Goal: Task Accomplishment & Management: Complete application form

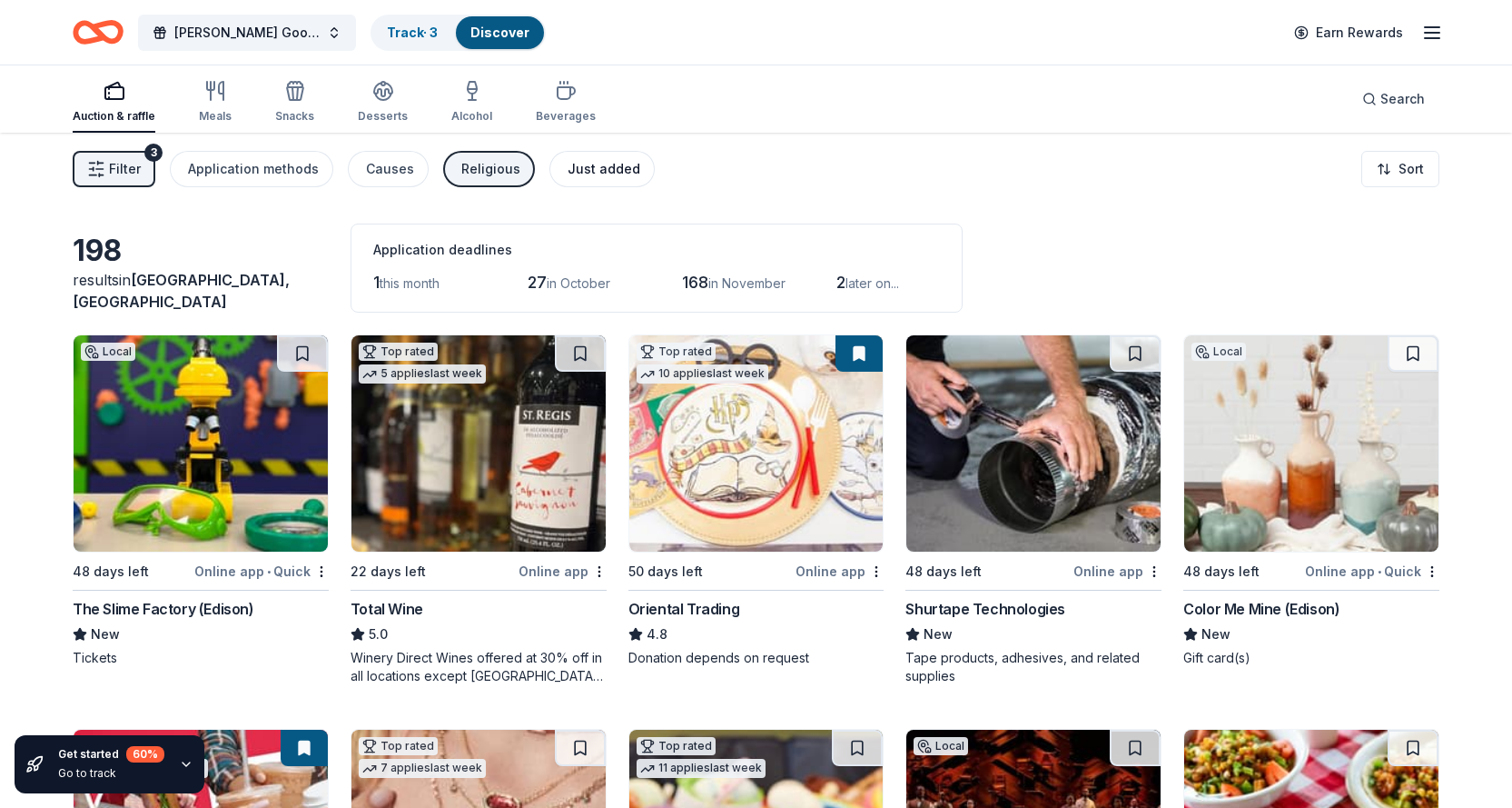
click at [600, 169] on div "Just added" at bounding box center [604, 169] width 73 height 22
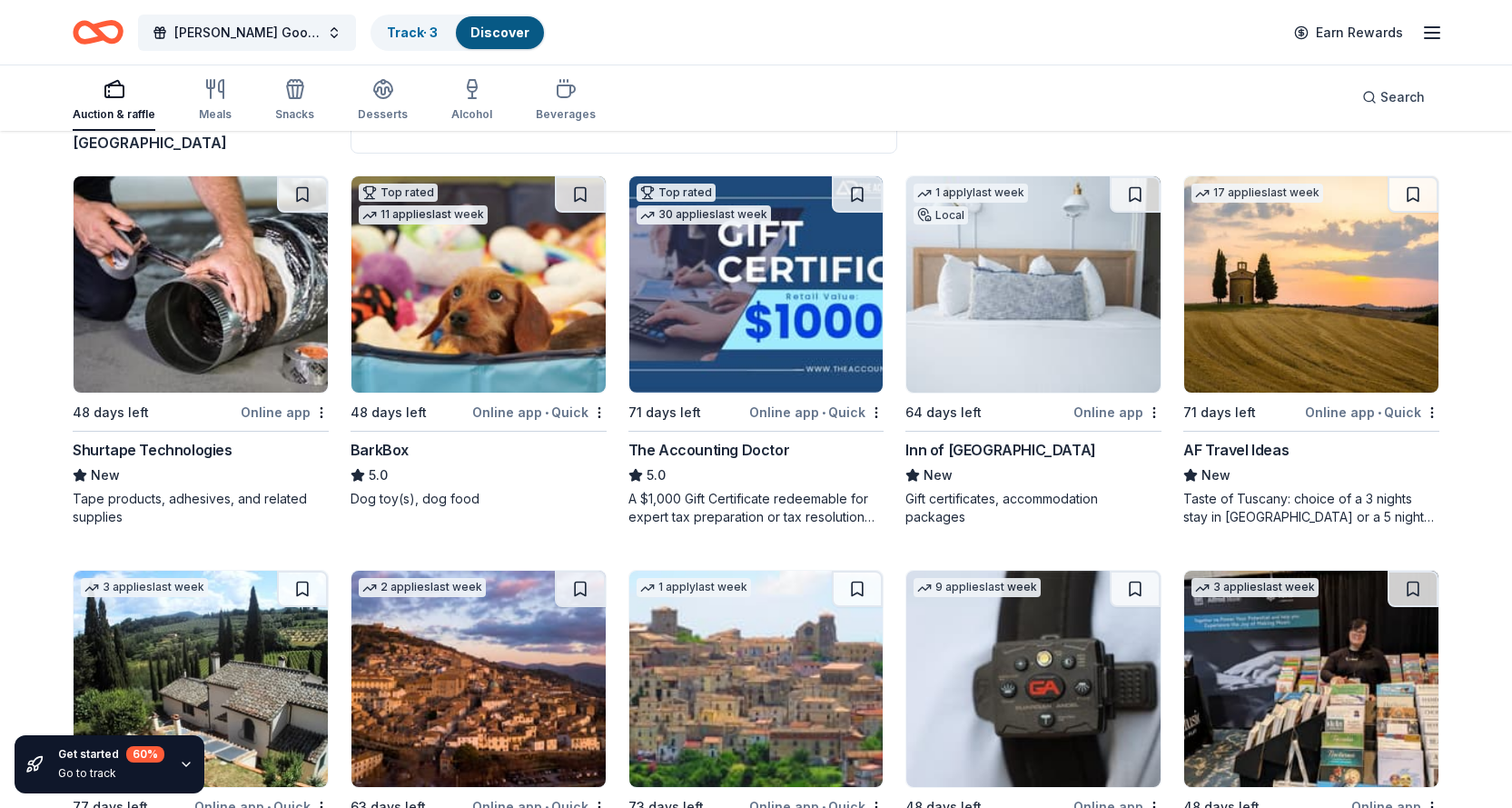
scroll to position [273, 0]
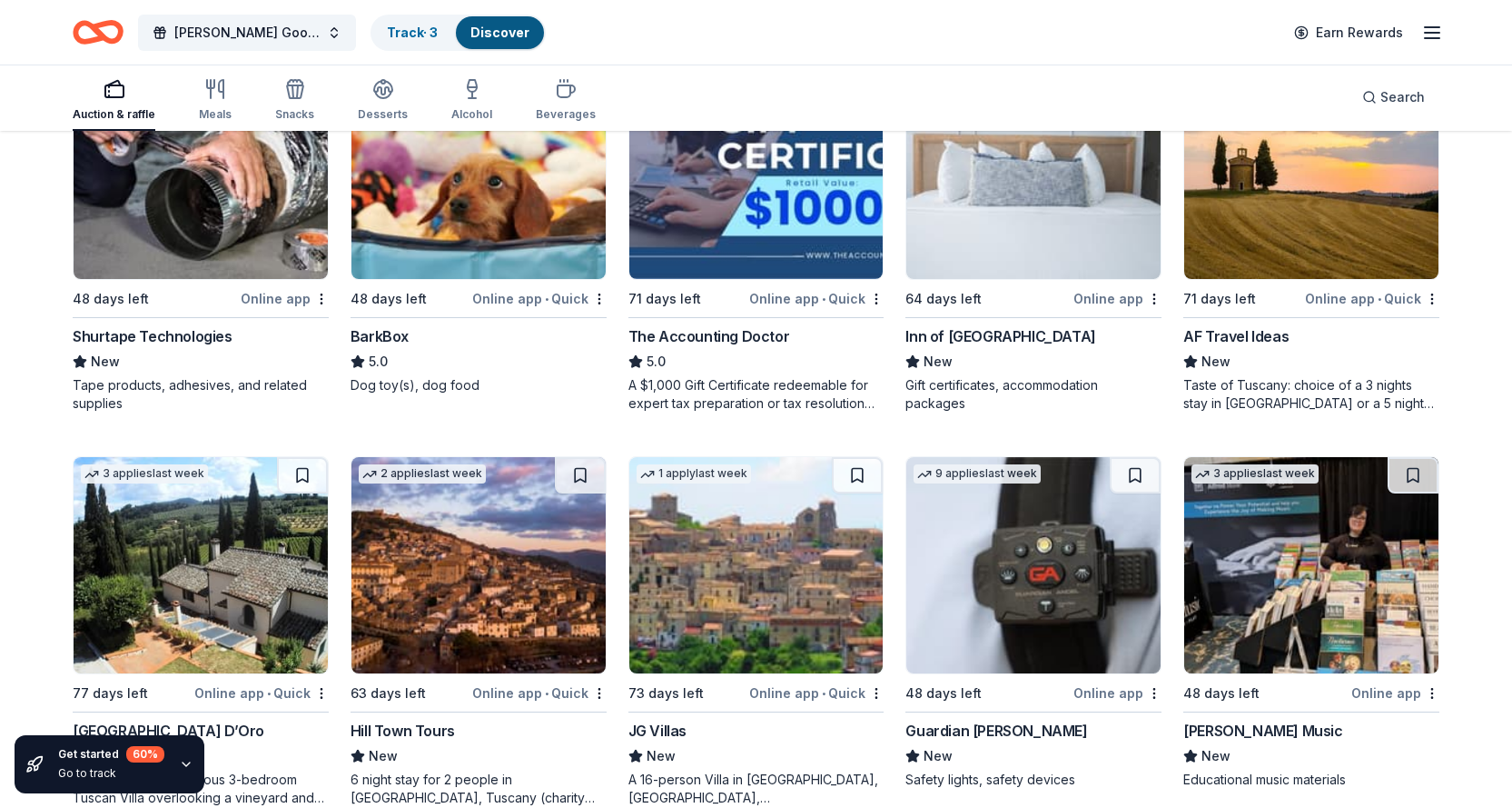
click at [980, 337] on div "Inn of Cape May" at bounding box center [1000, 336] width 190 height 22
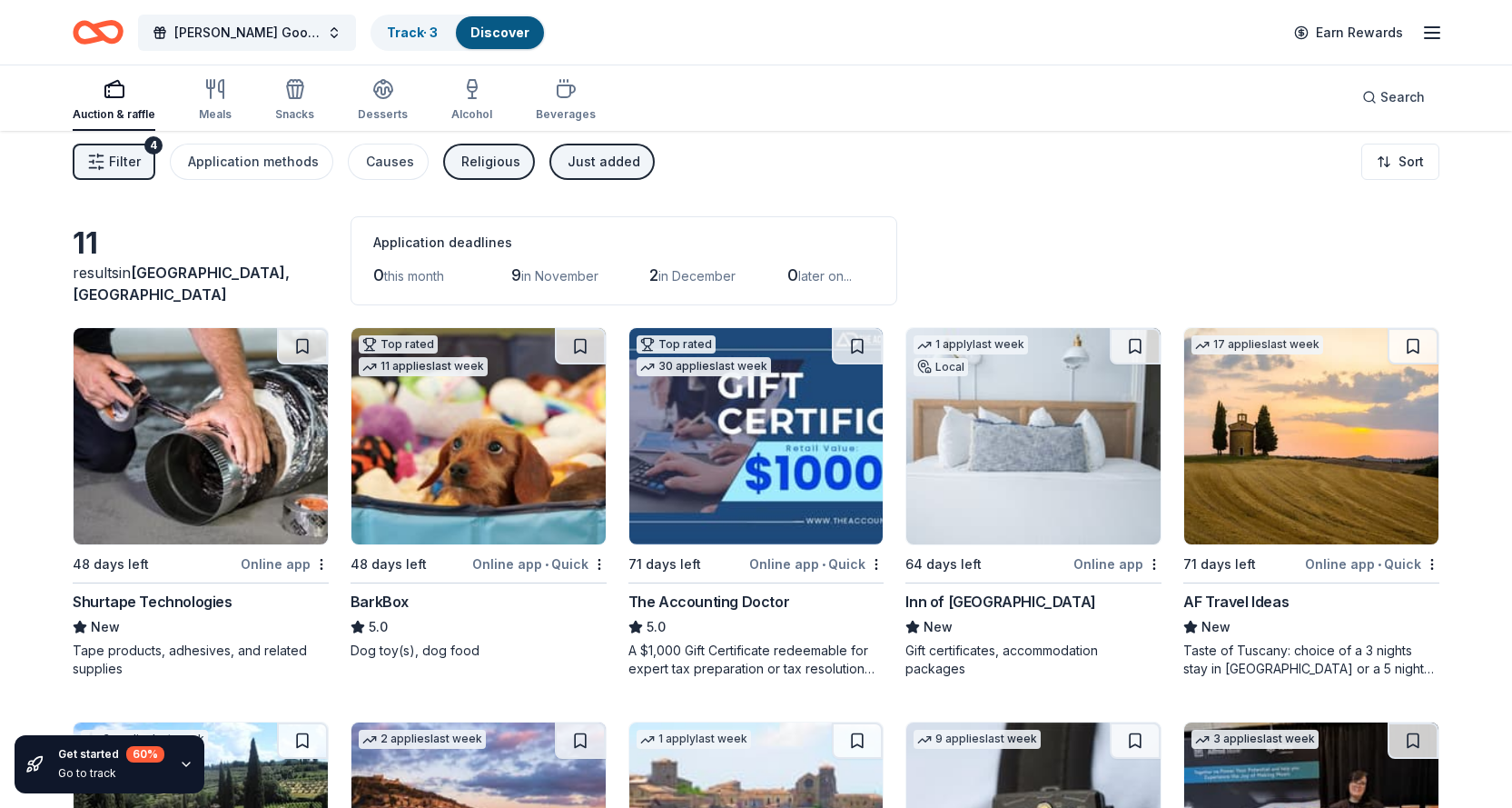
scroll to position [0, 0]
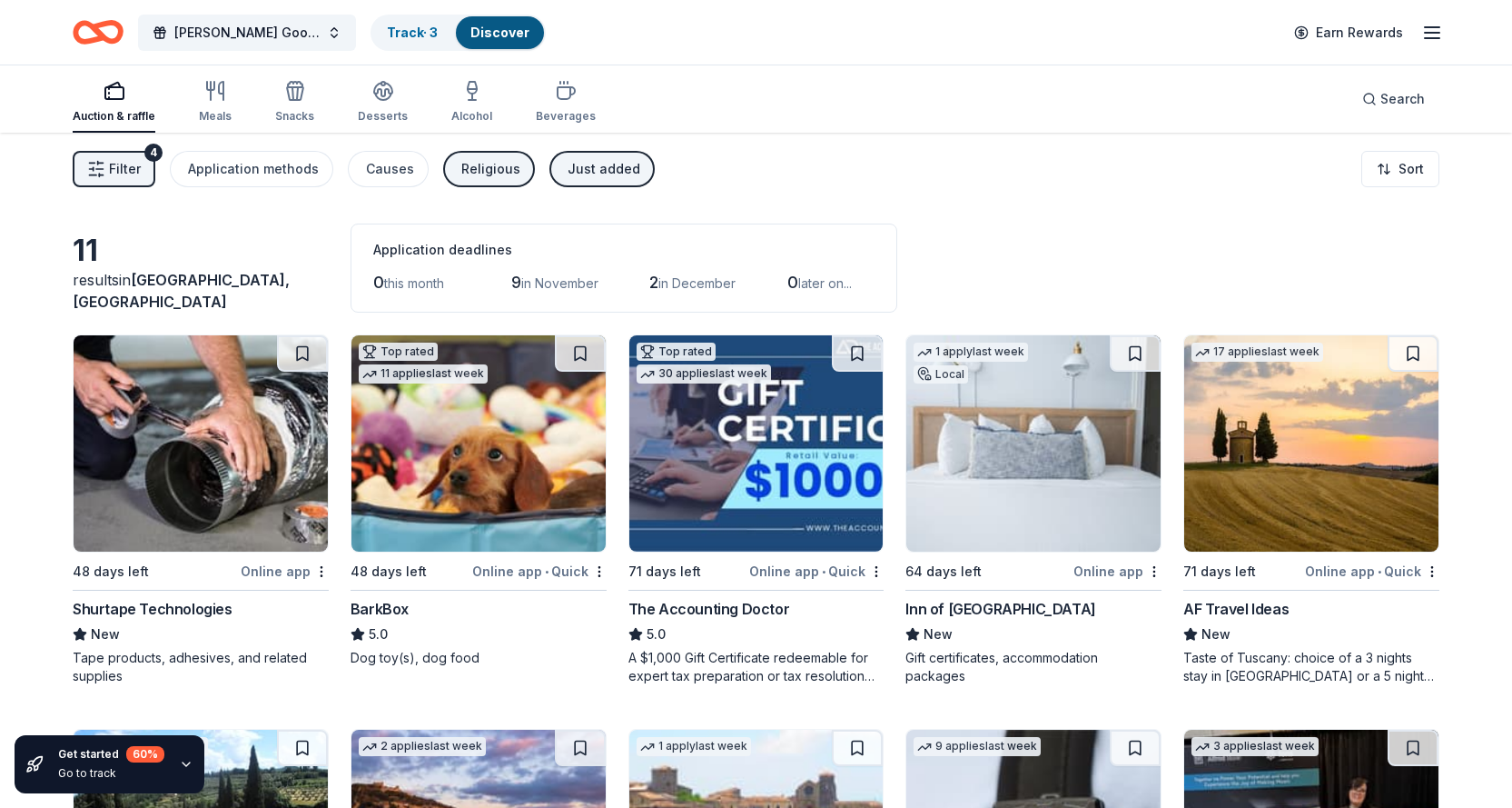
click at [611, 164] on div "Just added" at bounding box center [604, 169] width 73 height 22
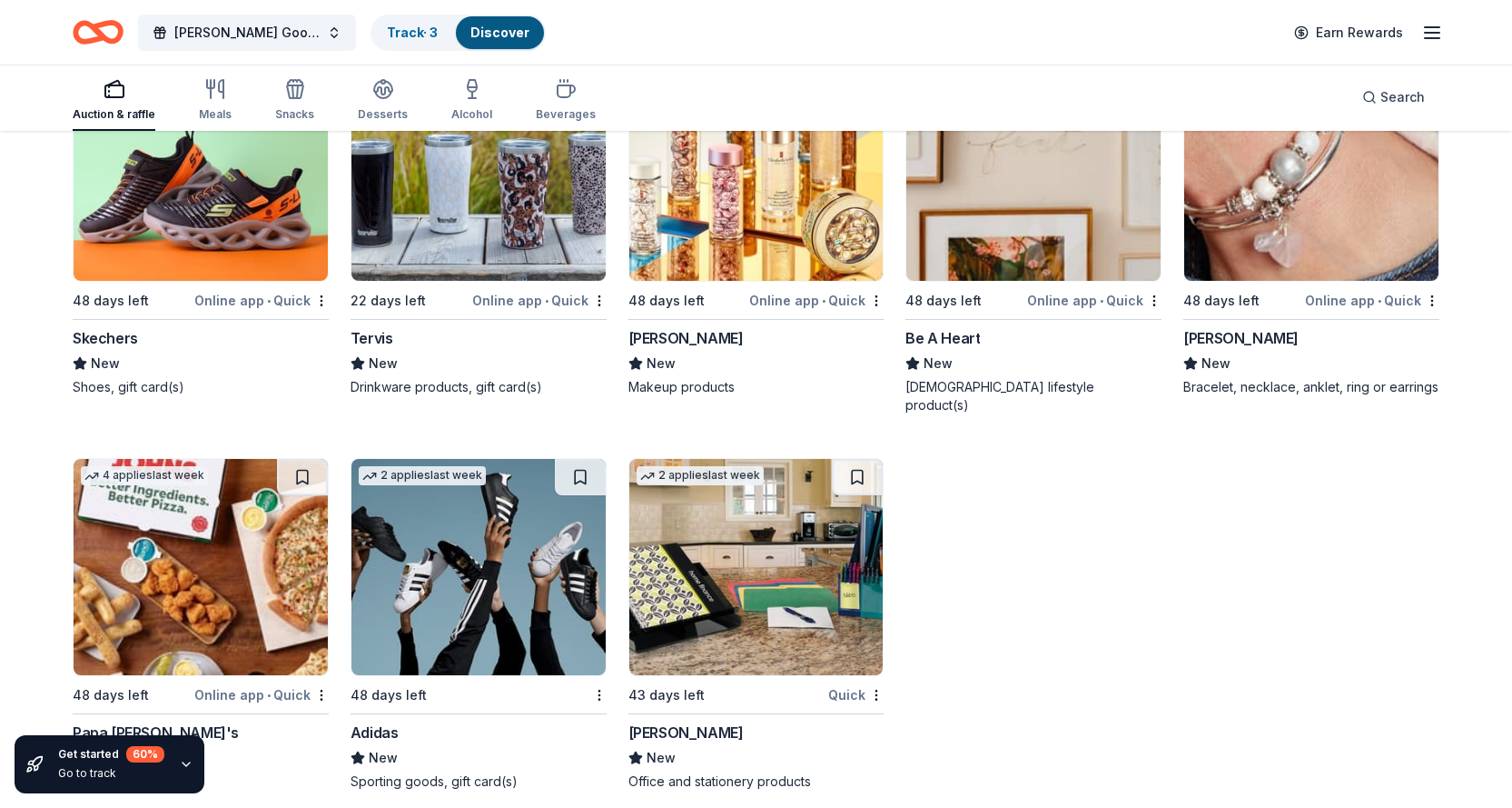
scroll to position [15057, 0]
click at [118, 338] on div "Skechers" at bounding box center [106, 337] width 66 height 22
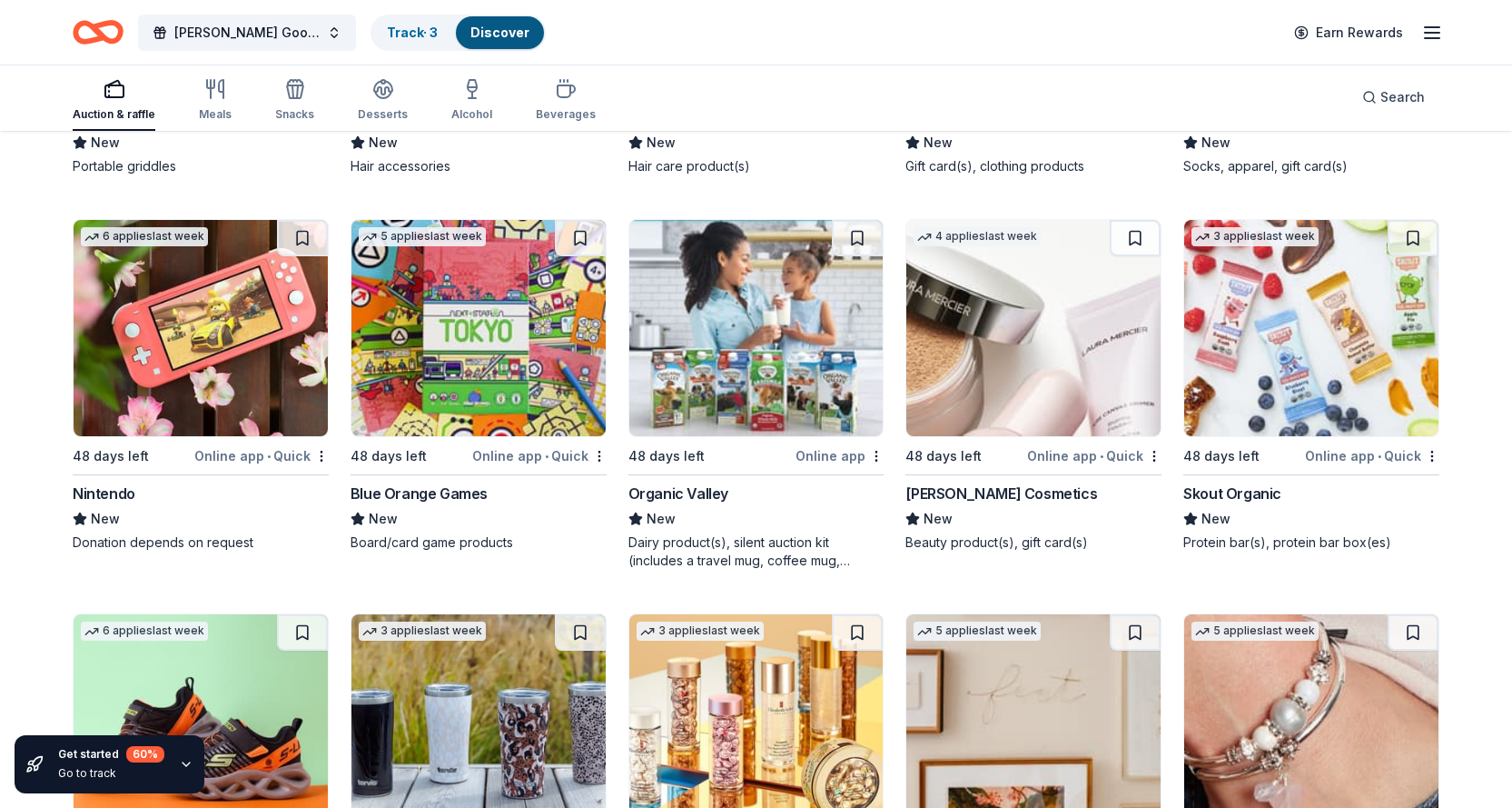
scroll to position [14512, 0]
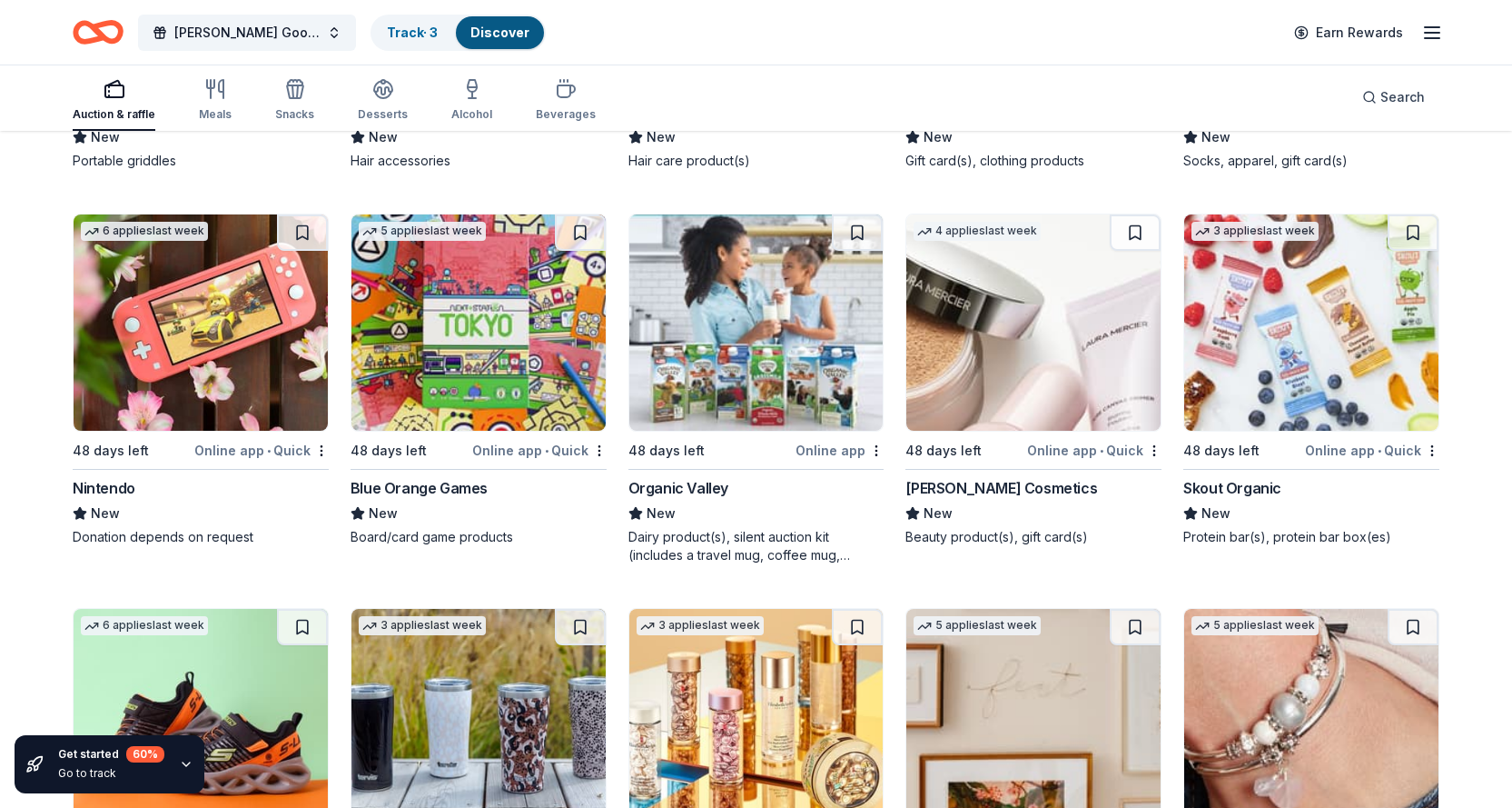
click at [1213, 493] on div "Skout Organic" at bounding box center [1232, 488] width 98 height 22
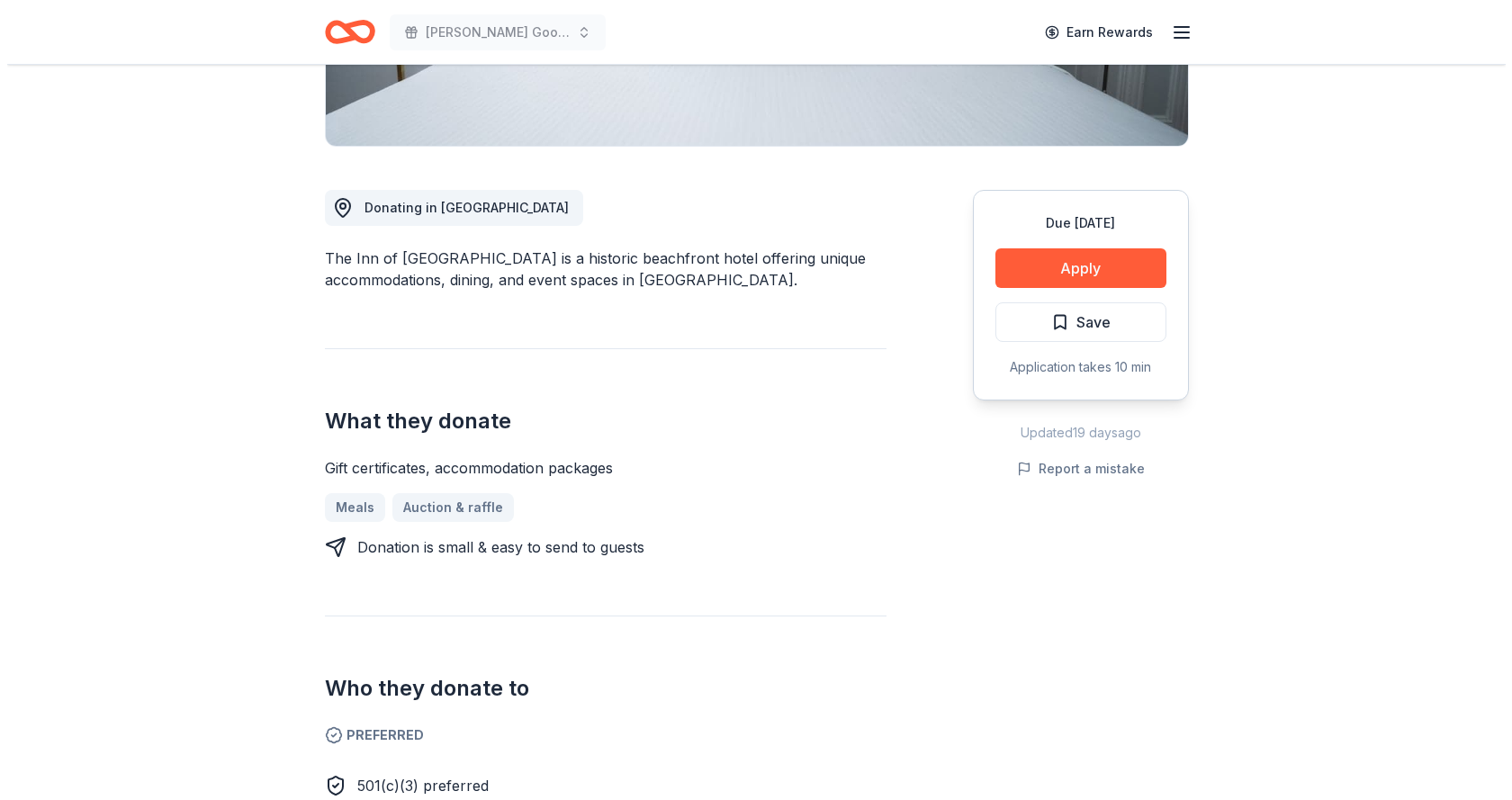
scroll to position [360, 0]
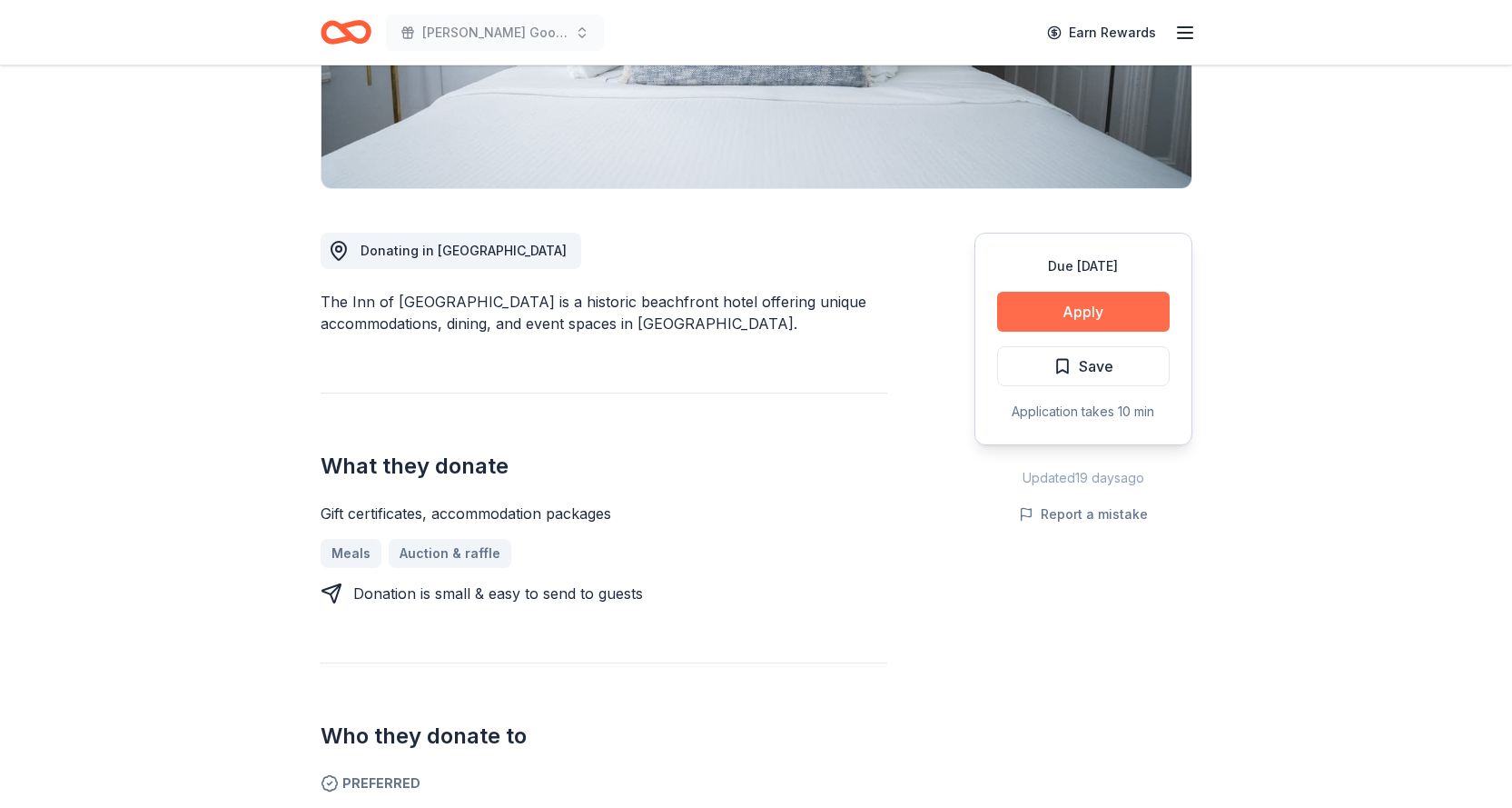
click at [1087, 316] on button "Apply" at bounding box center [1083, 312] width 172 height 40
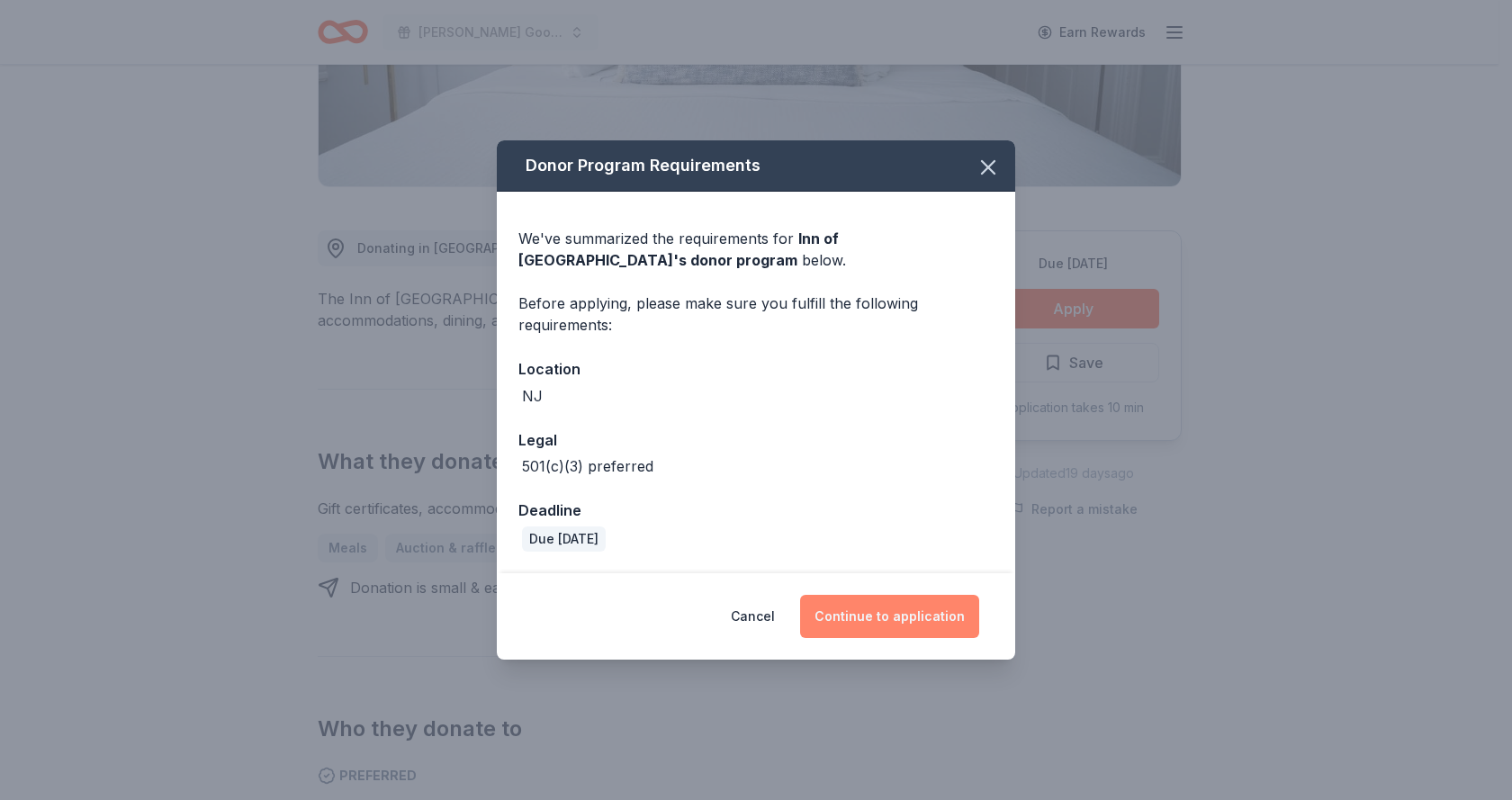
click at [874, 618] on button "Continue to application" at bounding box center [889, 617] width 179 height 43
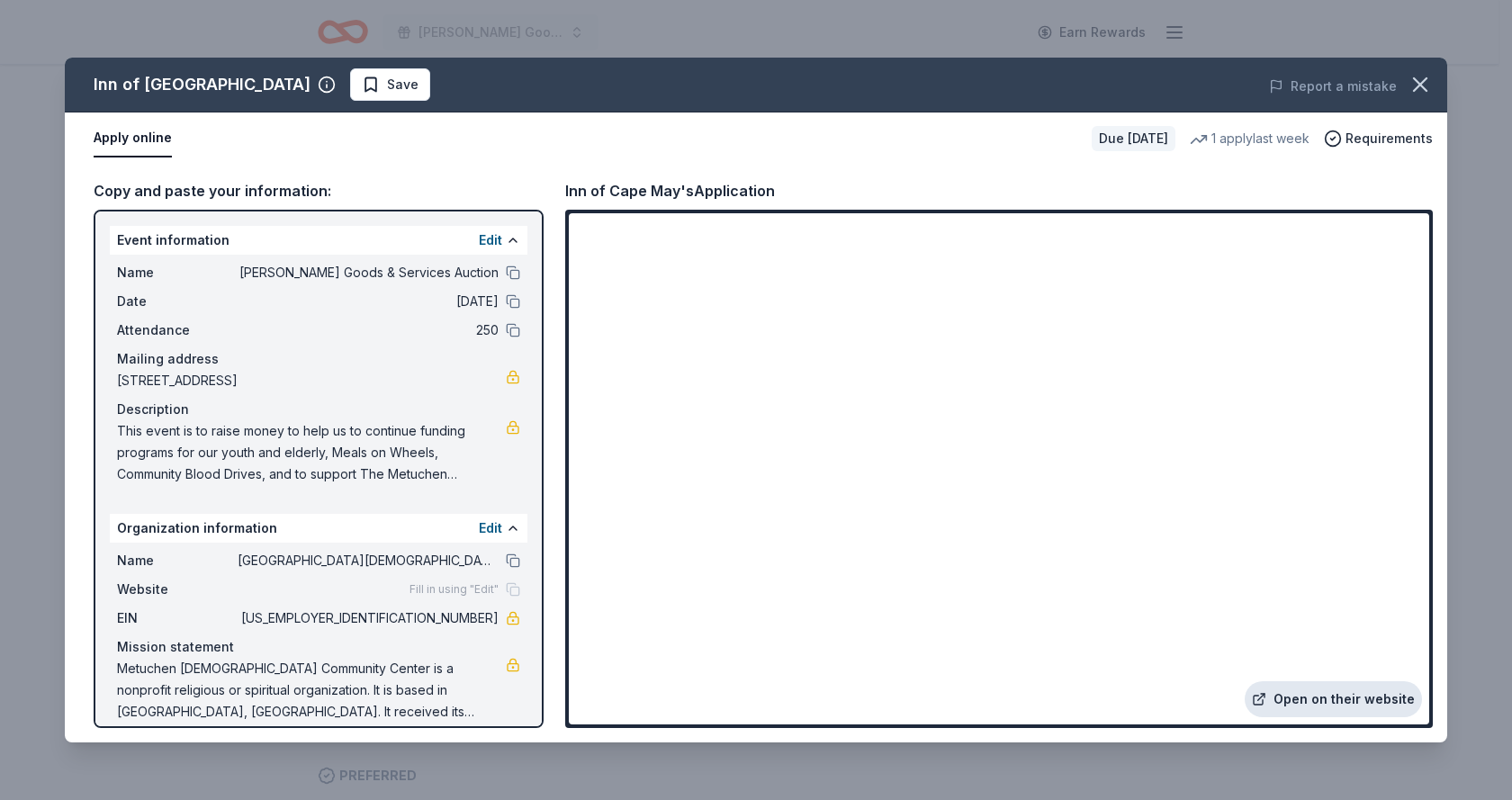
click at [1316, 700] on link "Open on their website" at bounding box center [1333, 698] width 178 height 36
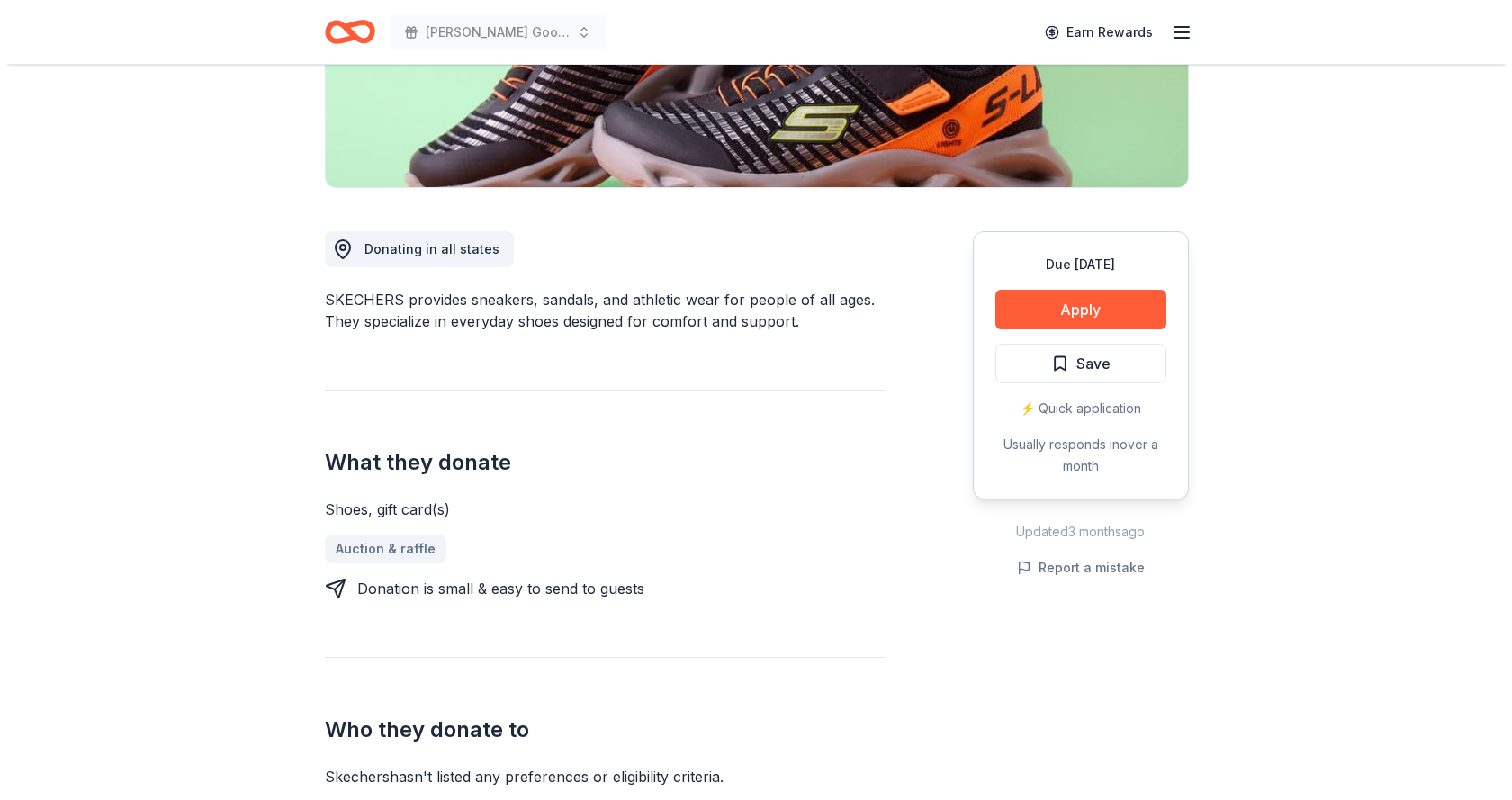
scroll to position [360, 0]
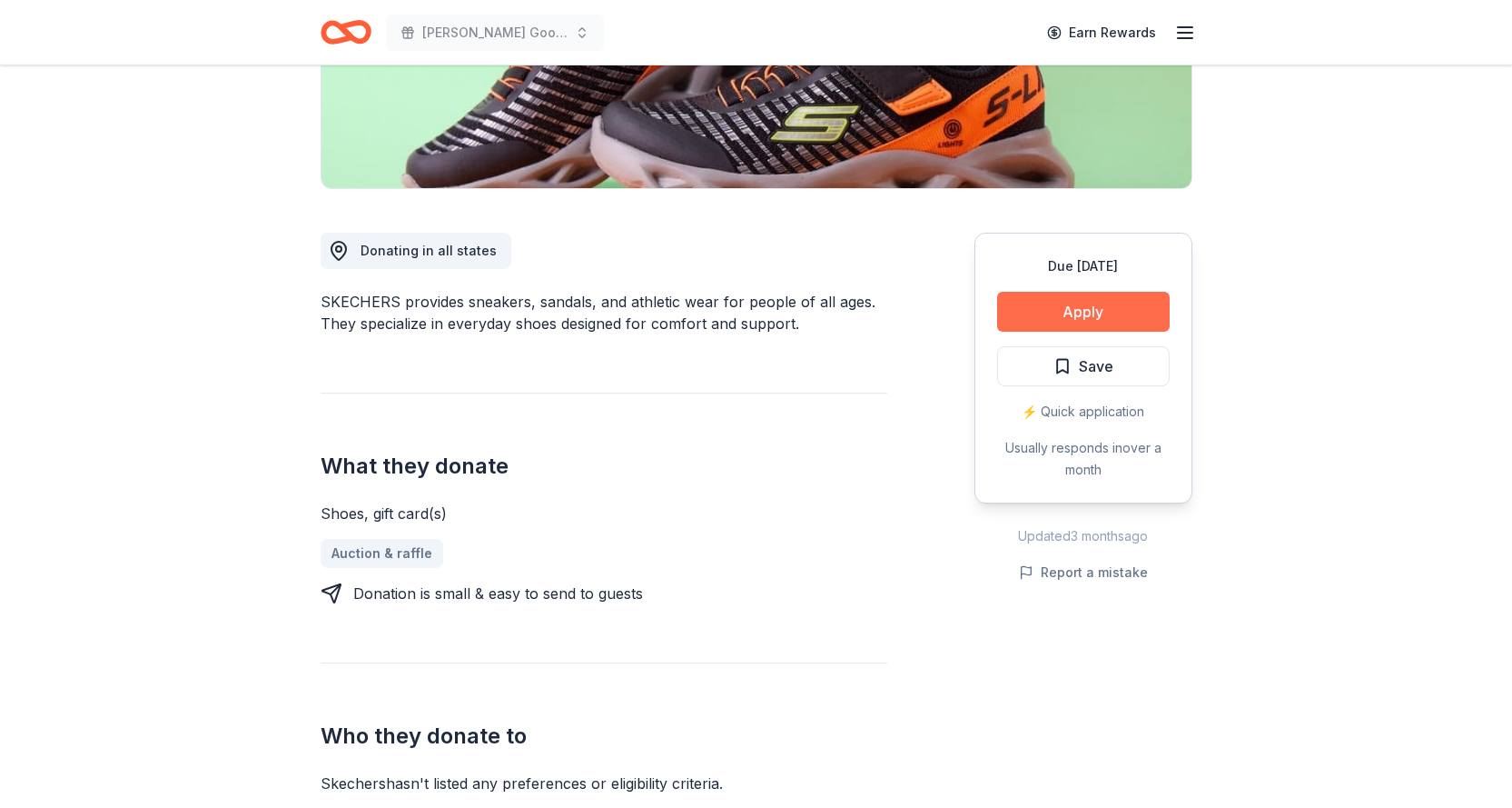
click at [1040, 307] on button "Apply" at bounding box center [1083, 312] width 172 height 40
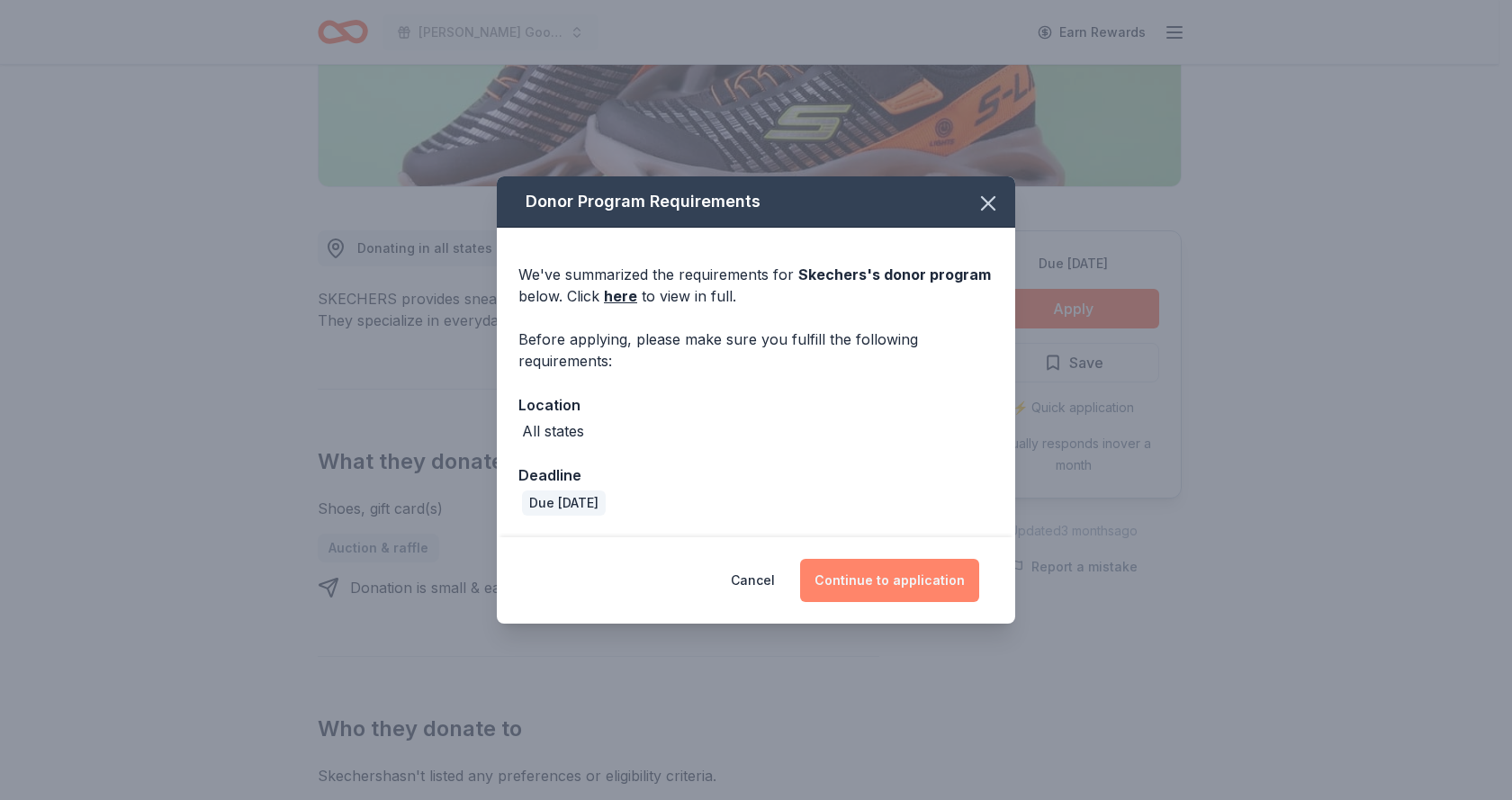
click at [881, 584] on button "Continue to application" at bounding box center [889, 580] width 179 height 43
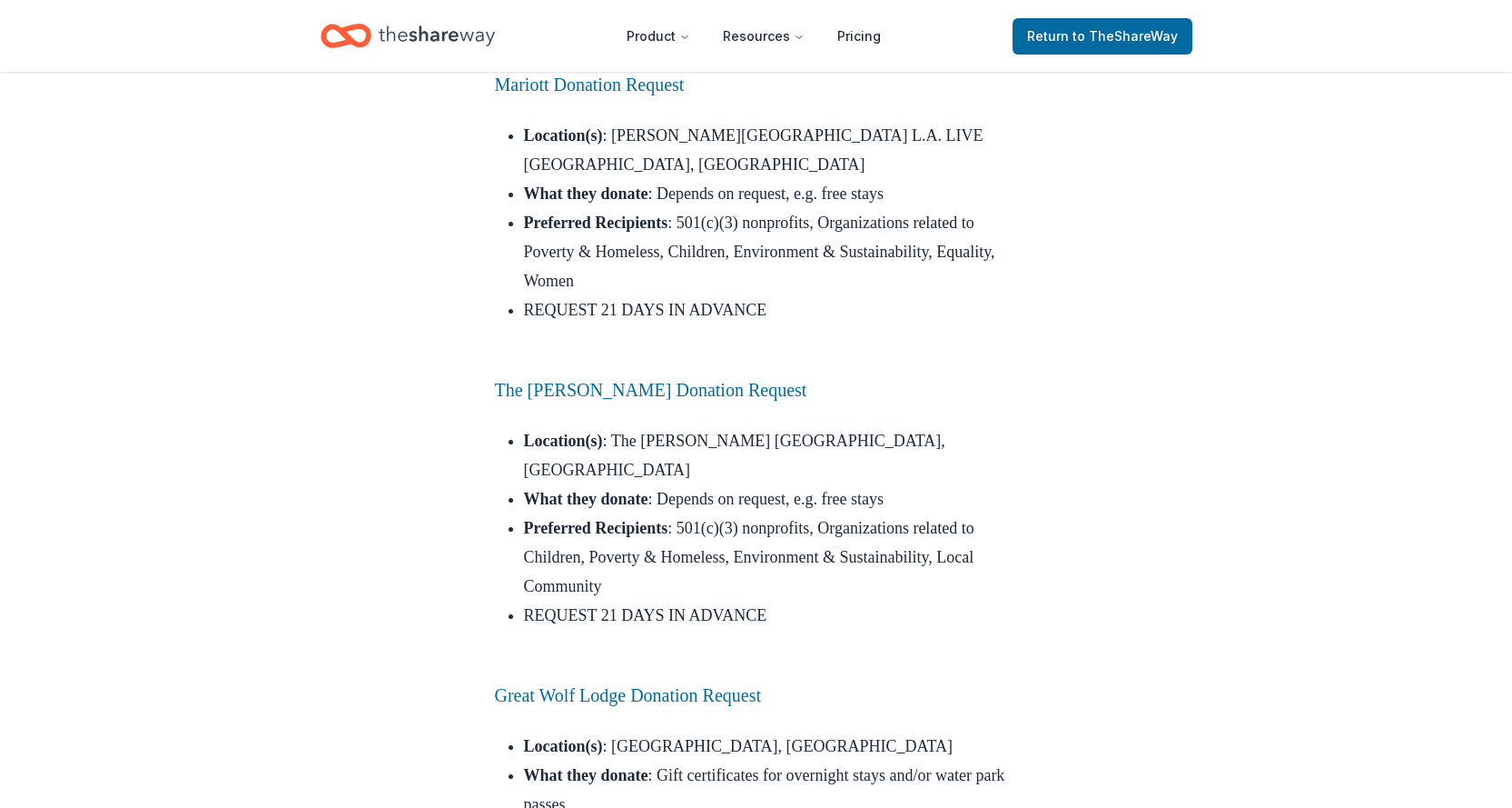
scroll to position [2817, 0]
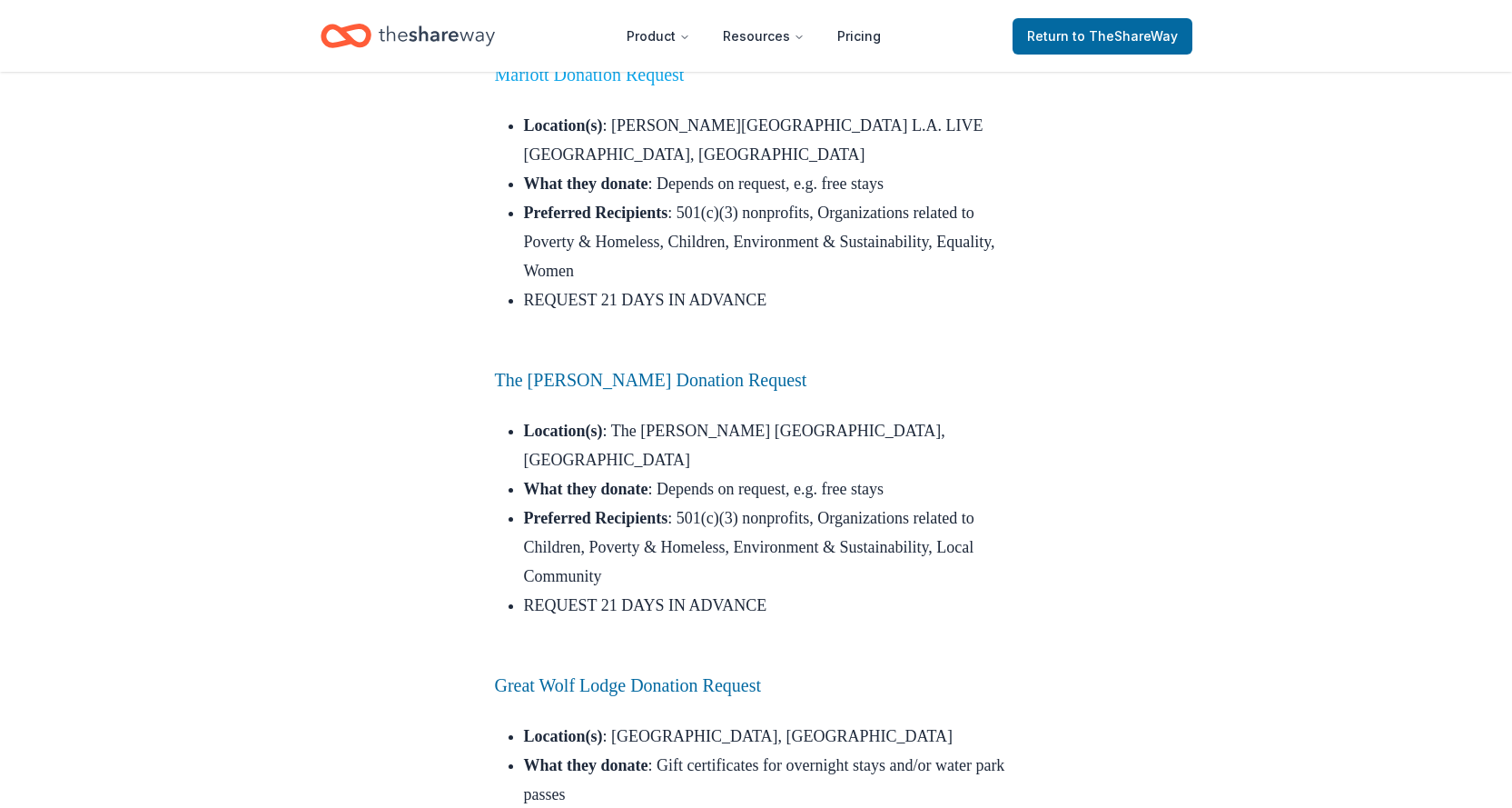
click at [611, 85] on link "Mariott Donation Request" at bounding box center [590, 75] width 190 height 20
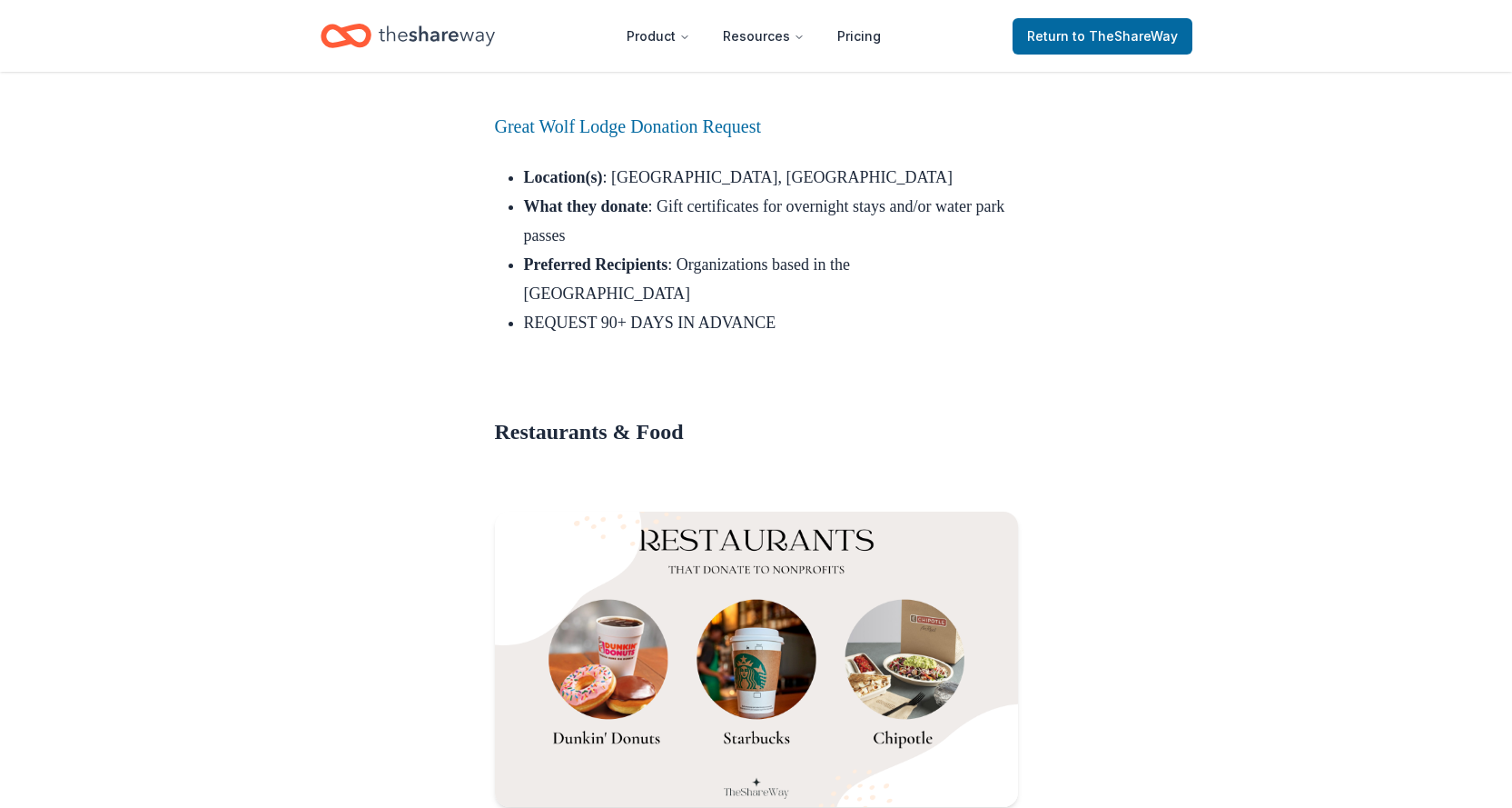
scroll to position [3271, 0]
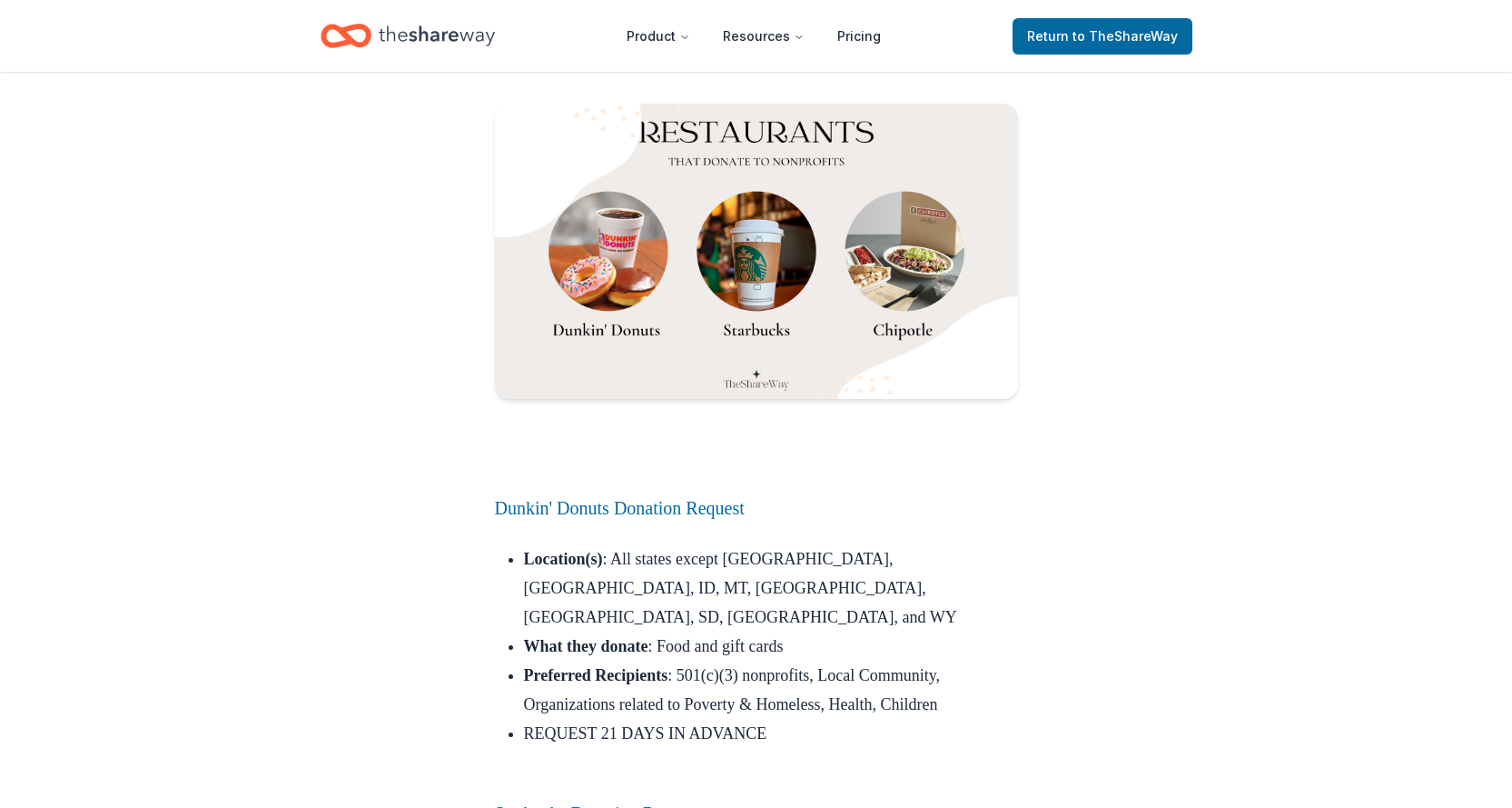
scroll to position [3998, 0]
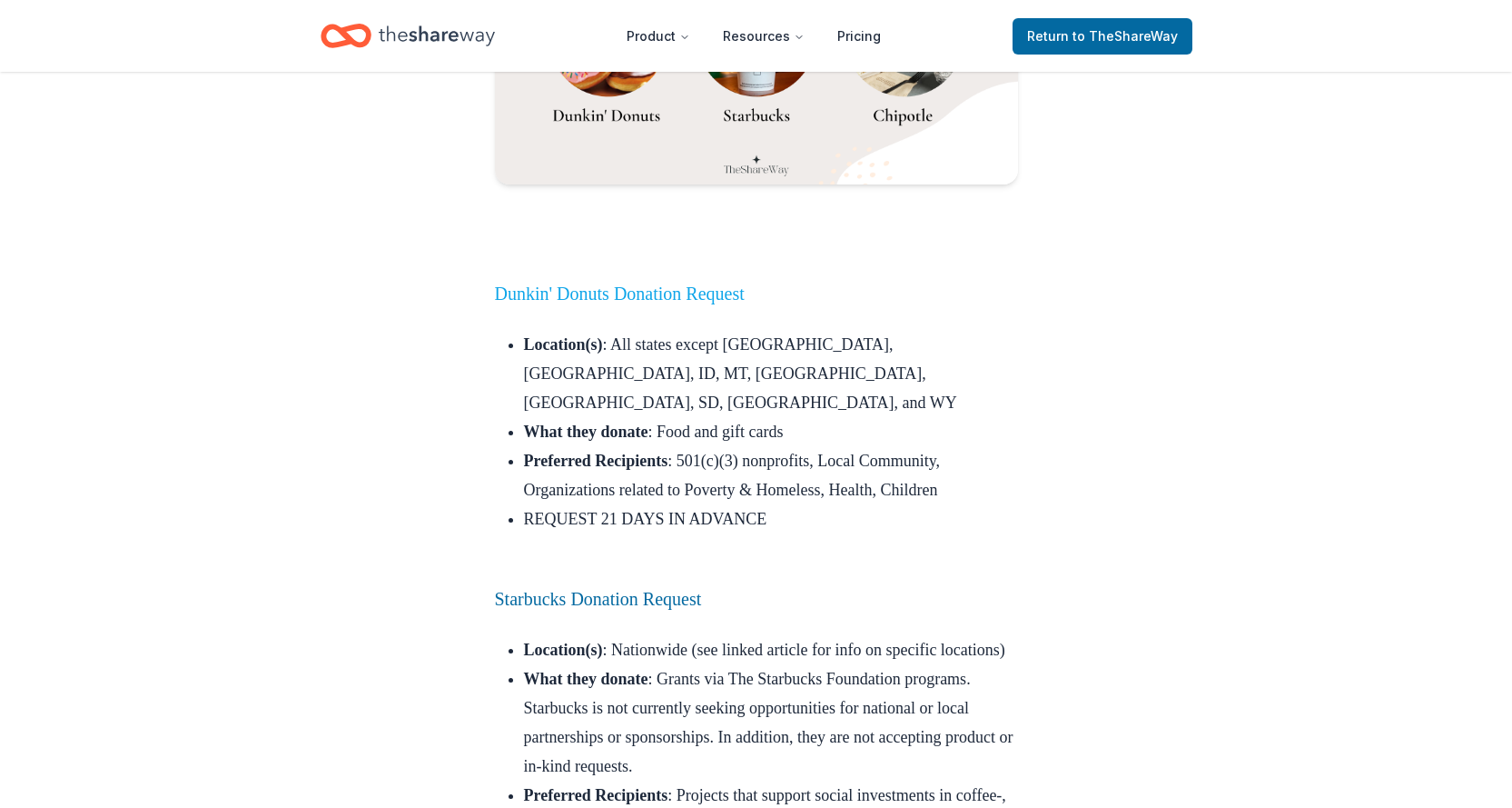
click at [553, 284] on link "Dunkin' Donuts Donation Request" at bounding box center [620, 294] width 250 height 20
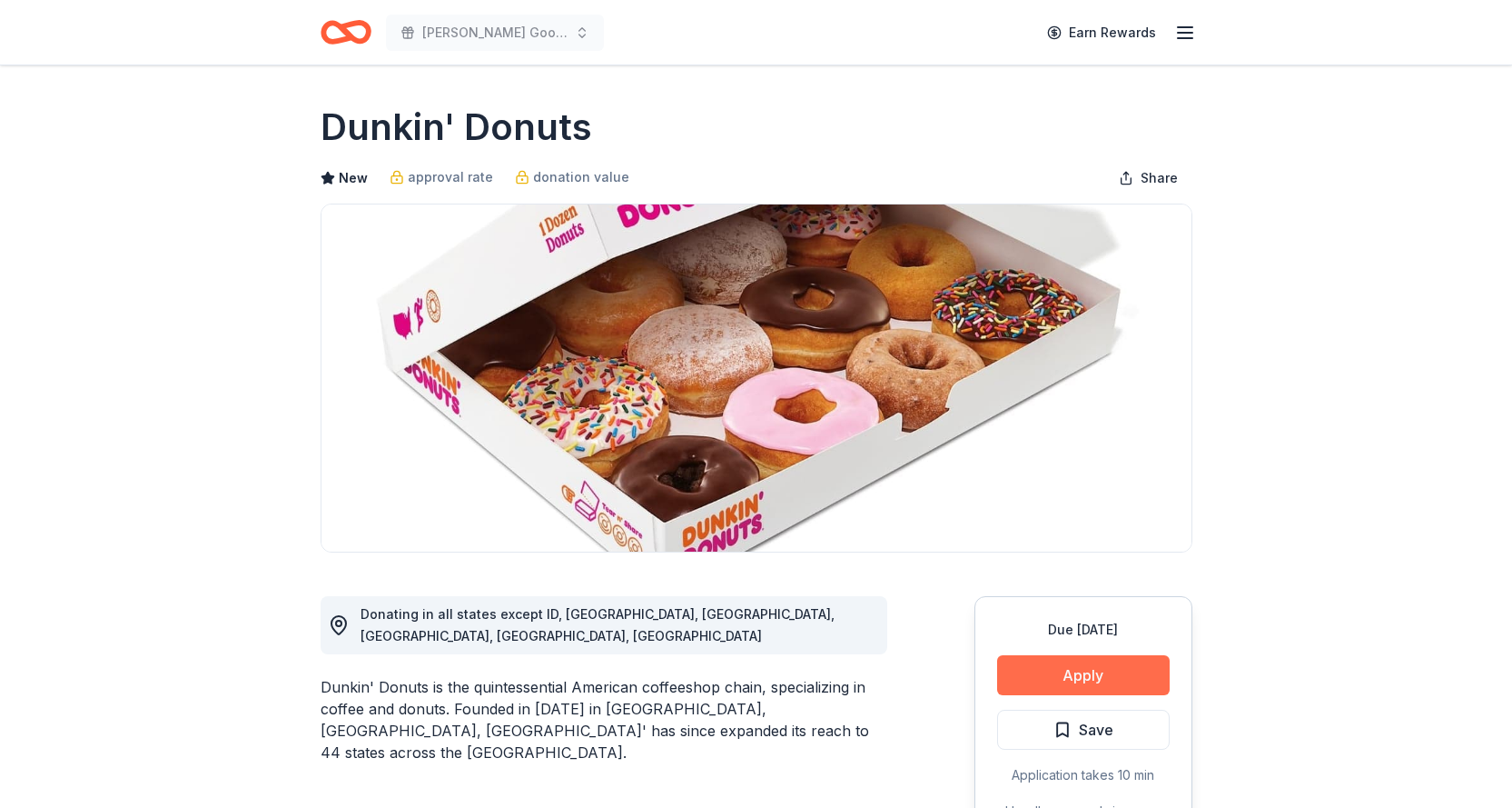
click at [1078, 675] on button "Apply" at bounding box center [1083, 675] width 172 height 40
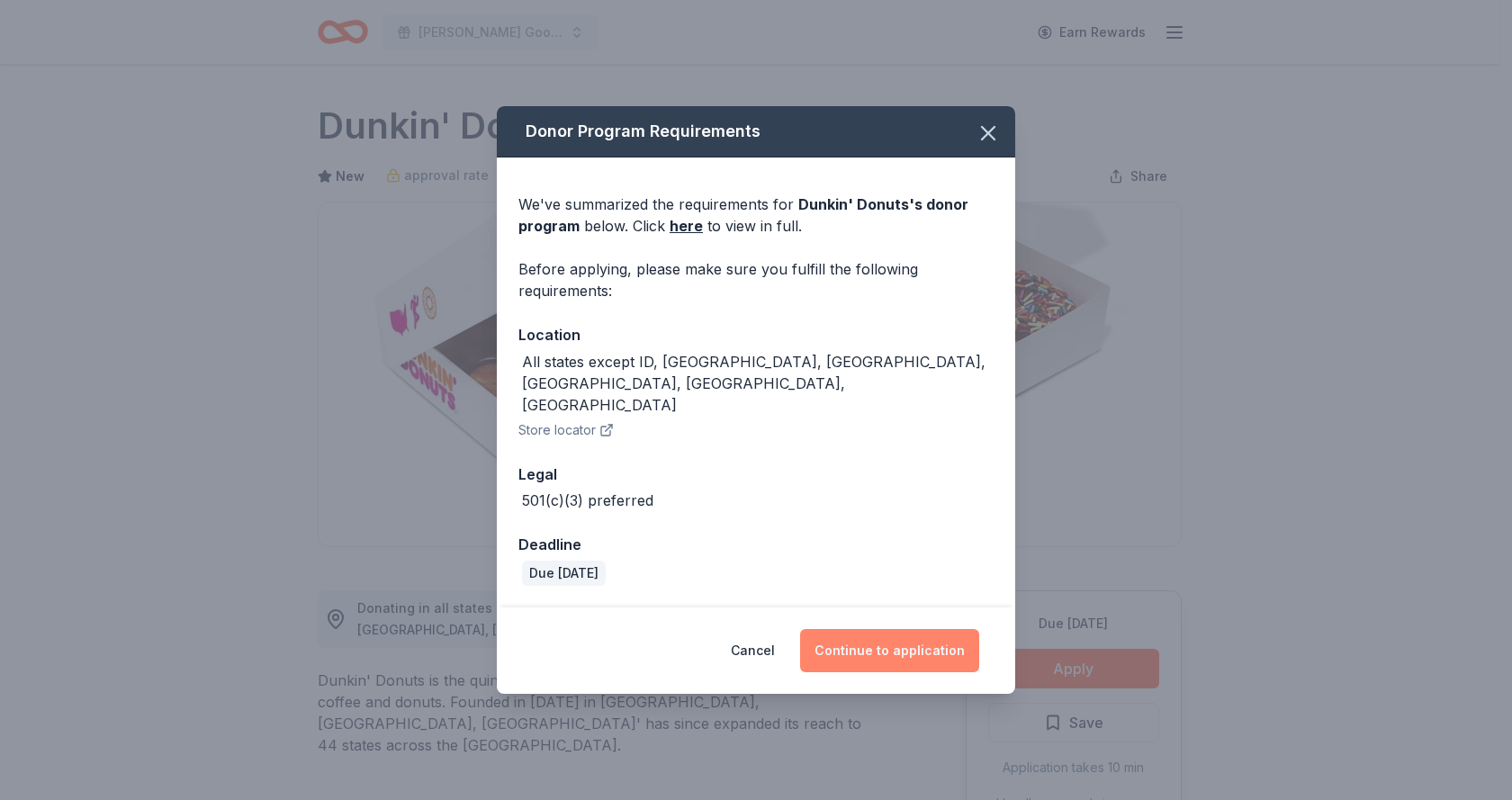
click at [890, 634] on button "Continue to application" at bounding box center [889, 650] width 179 height 43
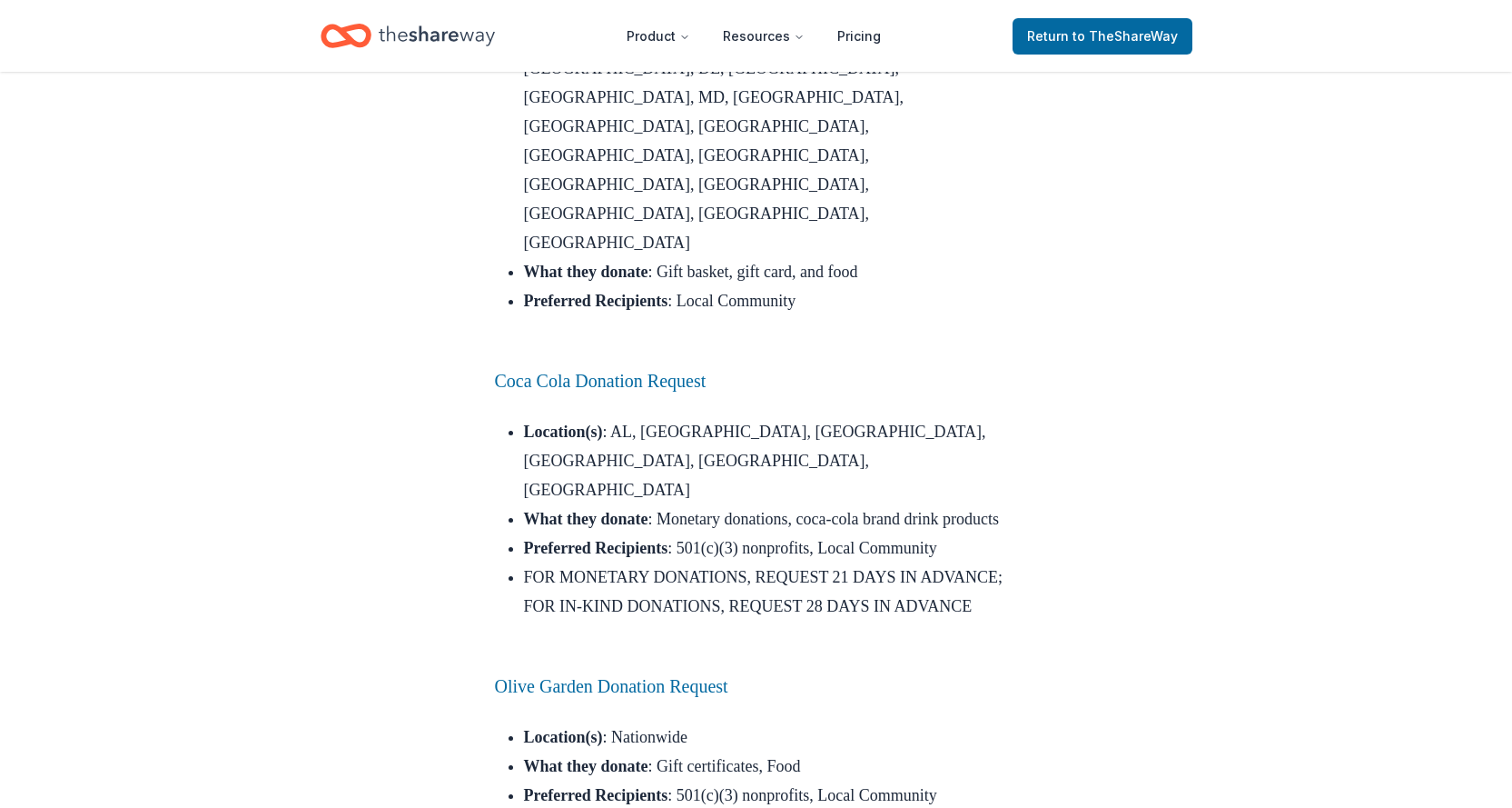
scroll to position [6633, 0]
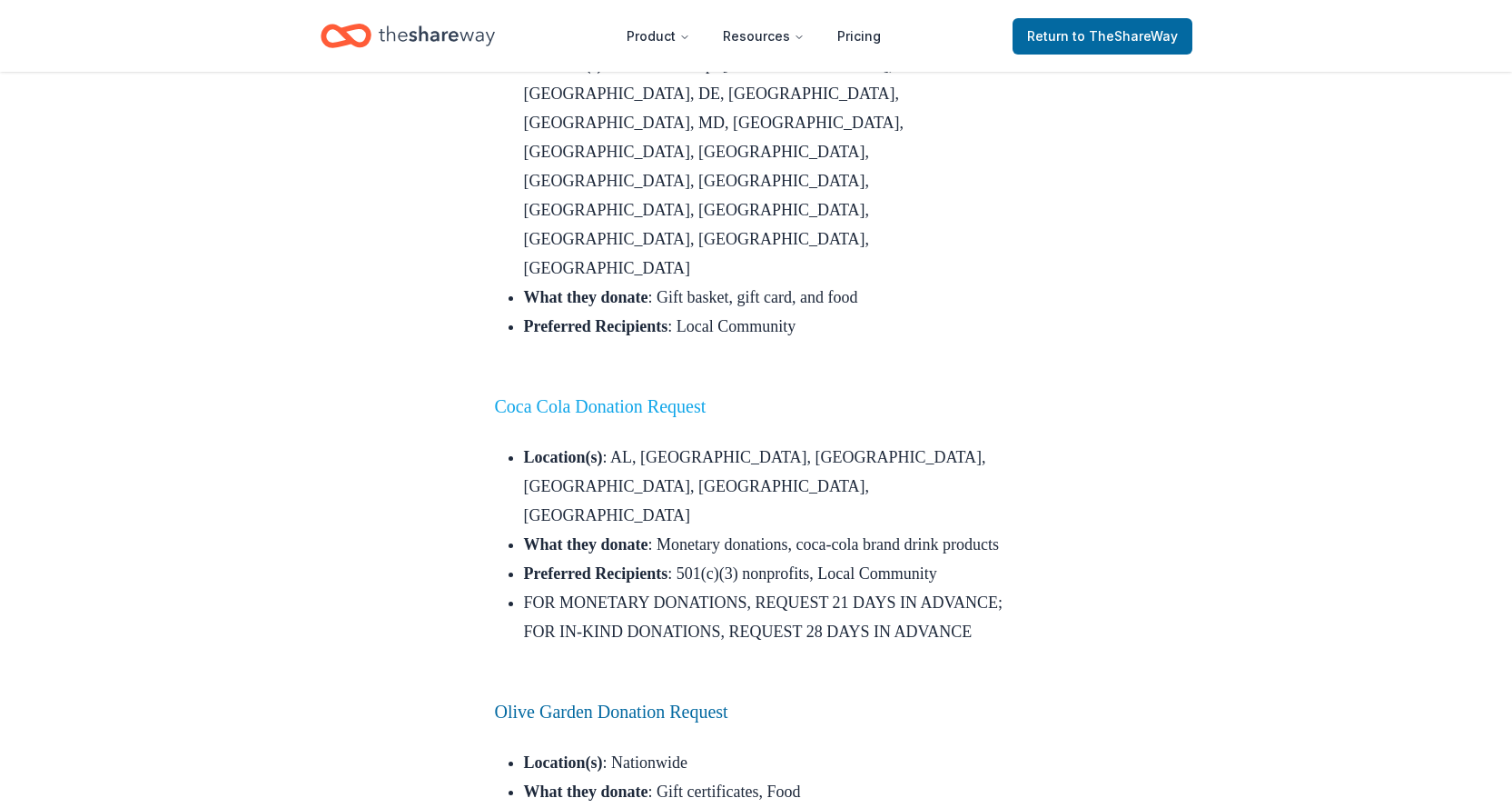
click at [560, 397] on link "Coca Cola Donation Request" at bounding box center [601, 406] width 211 height 20
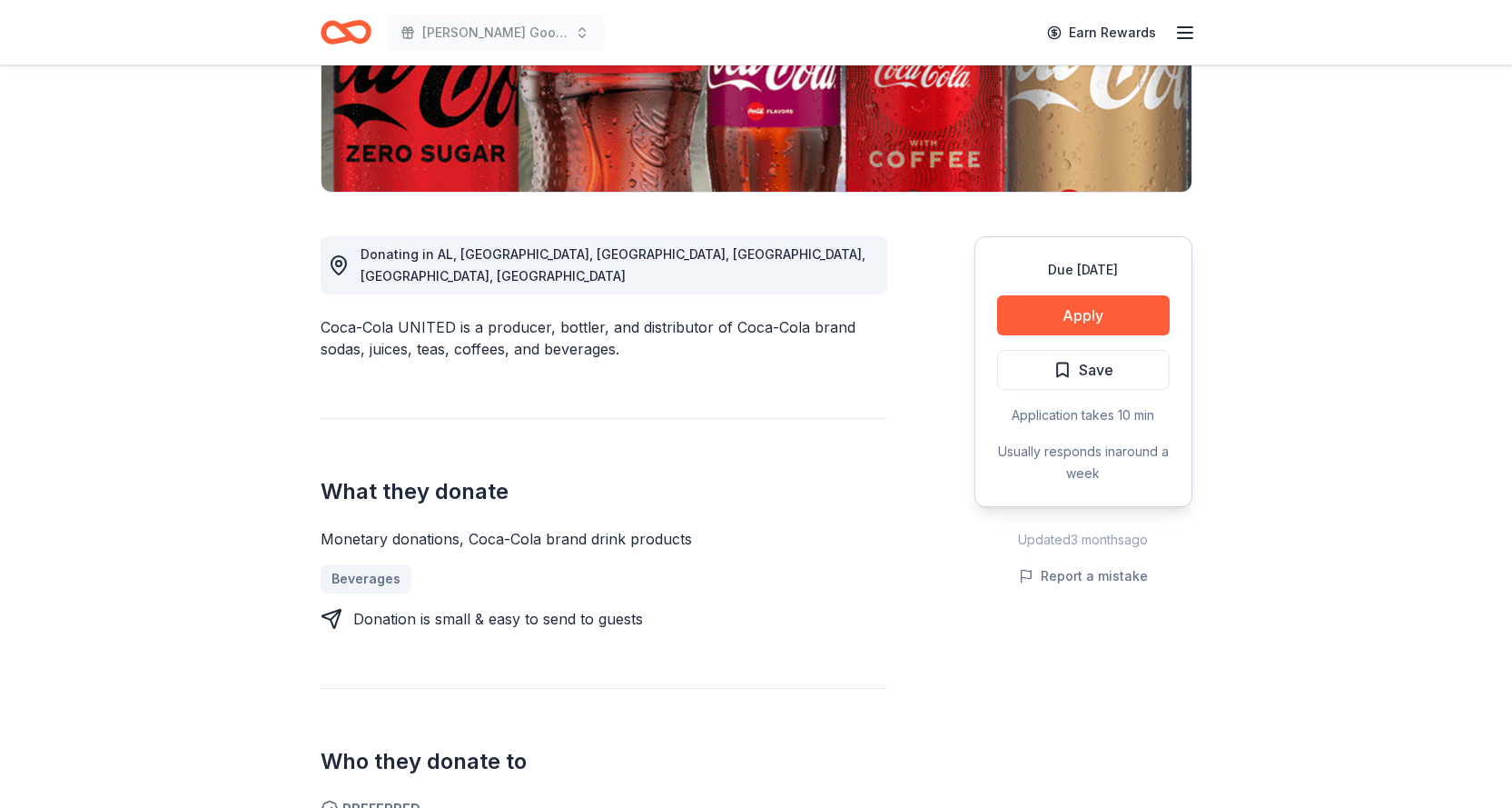
scroll to position [364, 0]
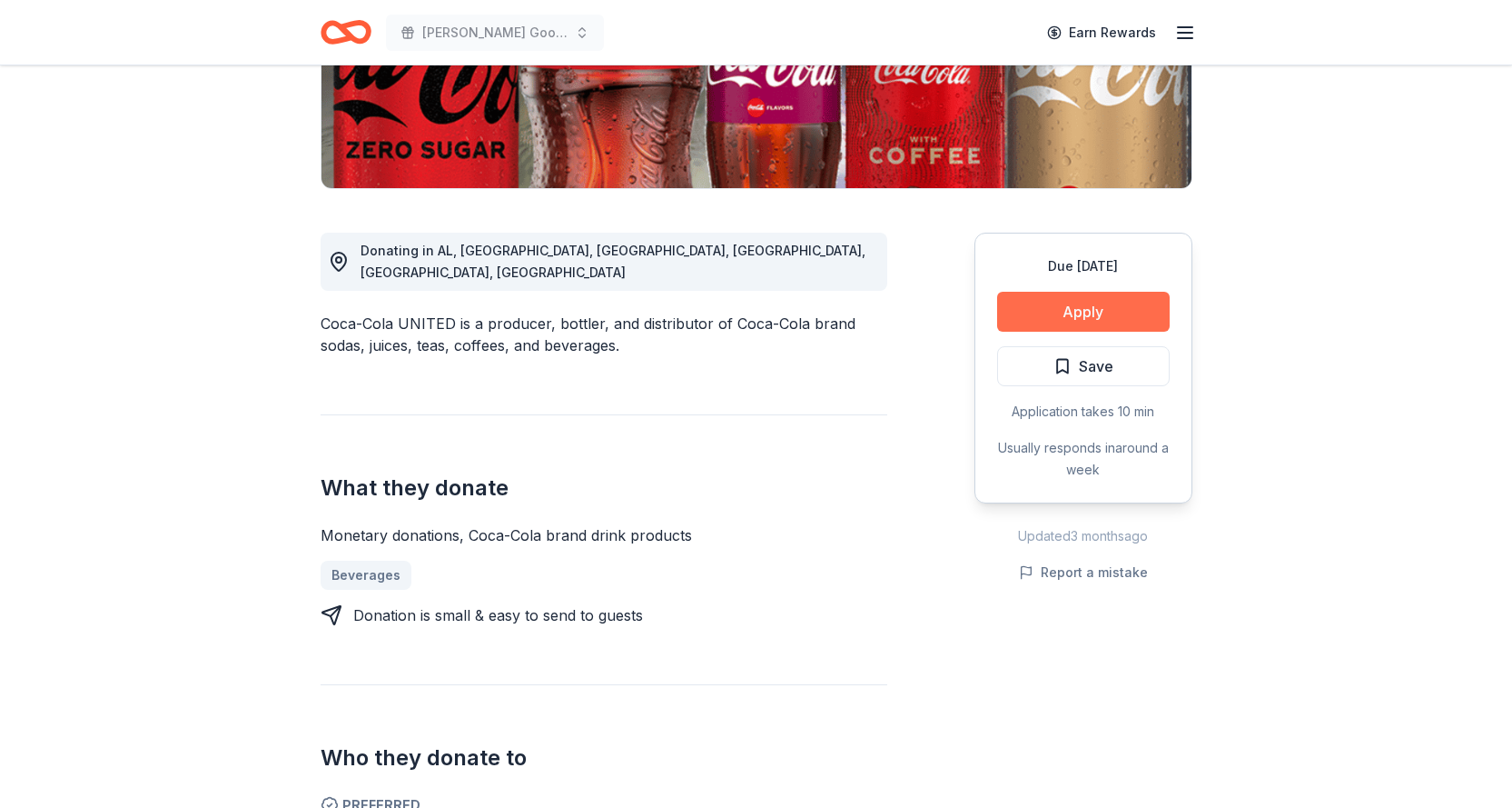
click at [1052, 311] on button "Apply" at bounding box center [1083, 312] width 172 height 40
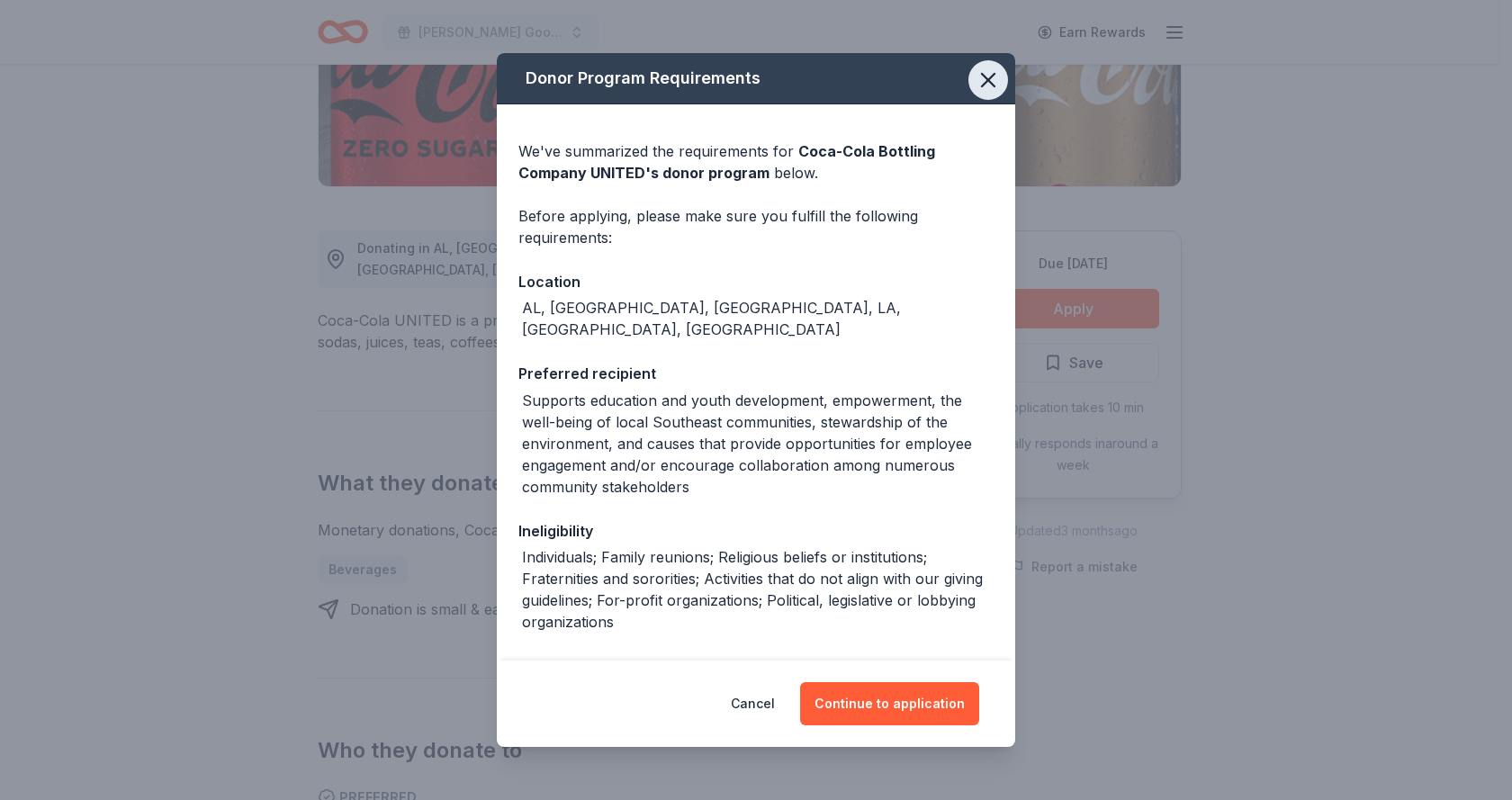
click at [982, 83] on icon "button" at bounding box center [988, 80] width 13 height 13
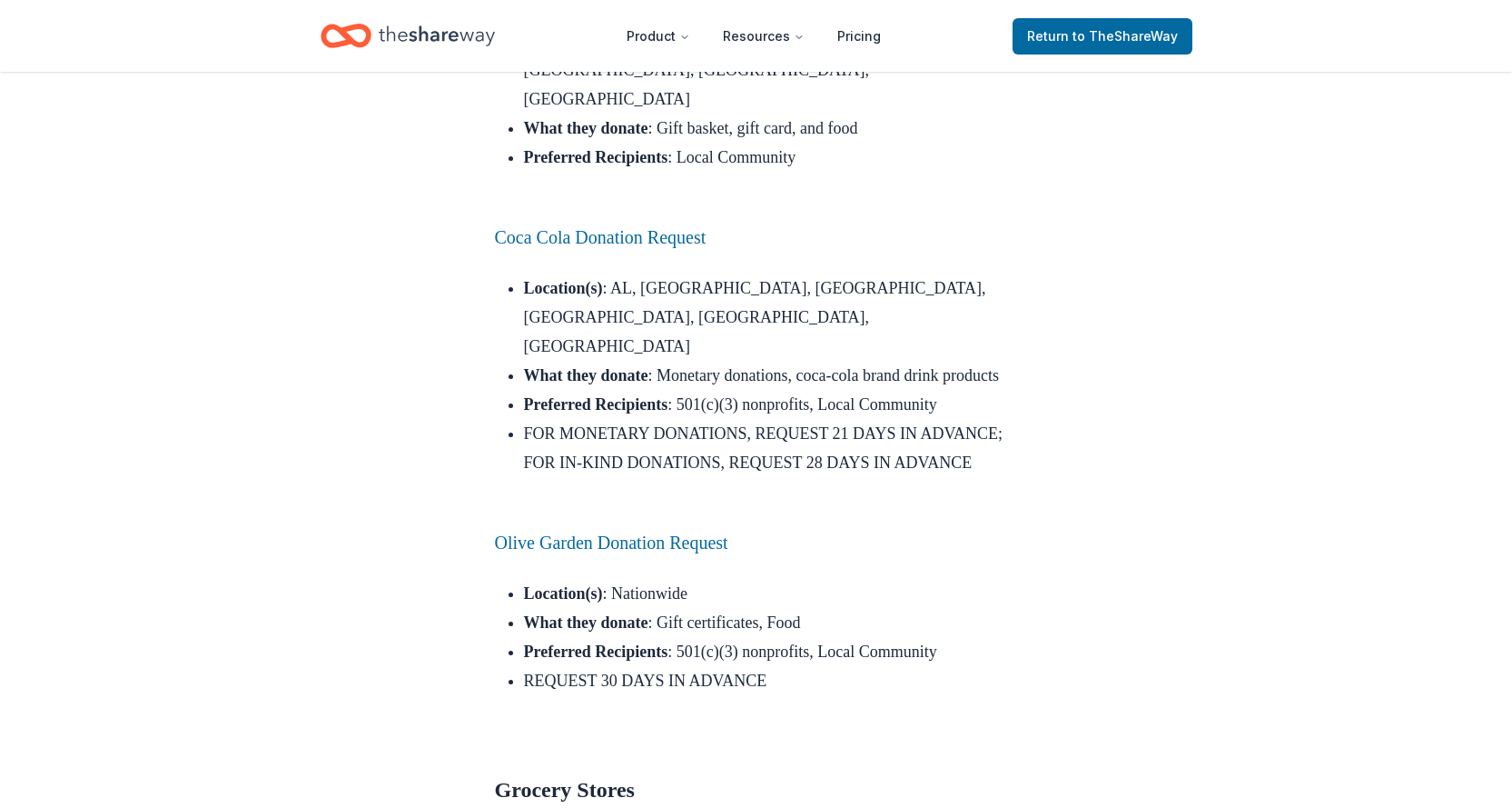
scroll to position [6905, 0]
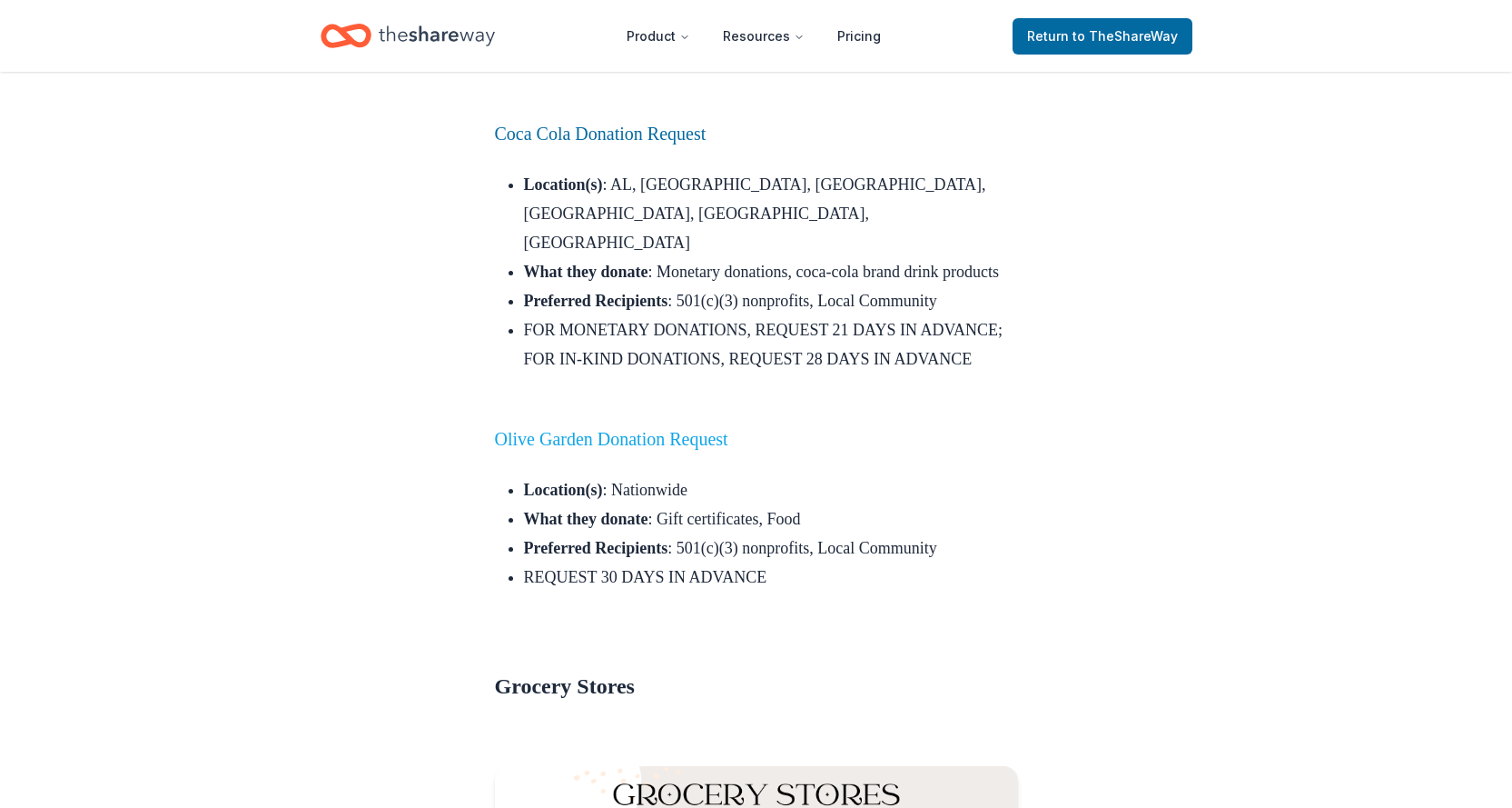
click at [653, 428] on link "Olive Garden Donation Request" at bounding box center [612, 438] width 233 height 20
click at [513, 428] on link "Olive Garden Donation Request" at bounding box center [612, 438] width 233 height 20
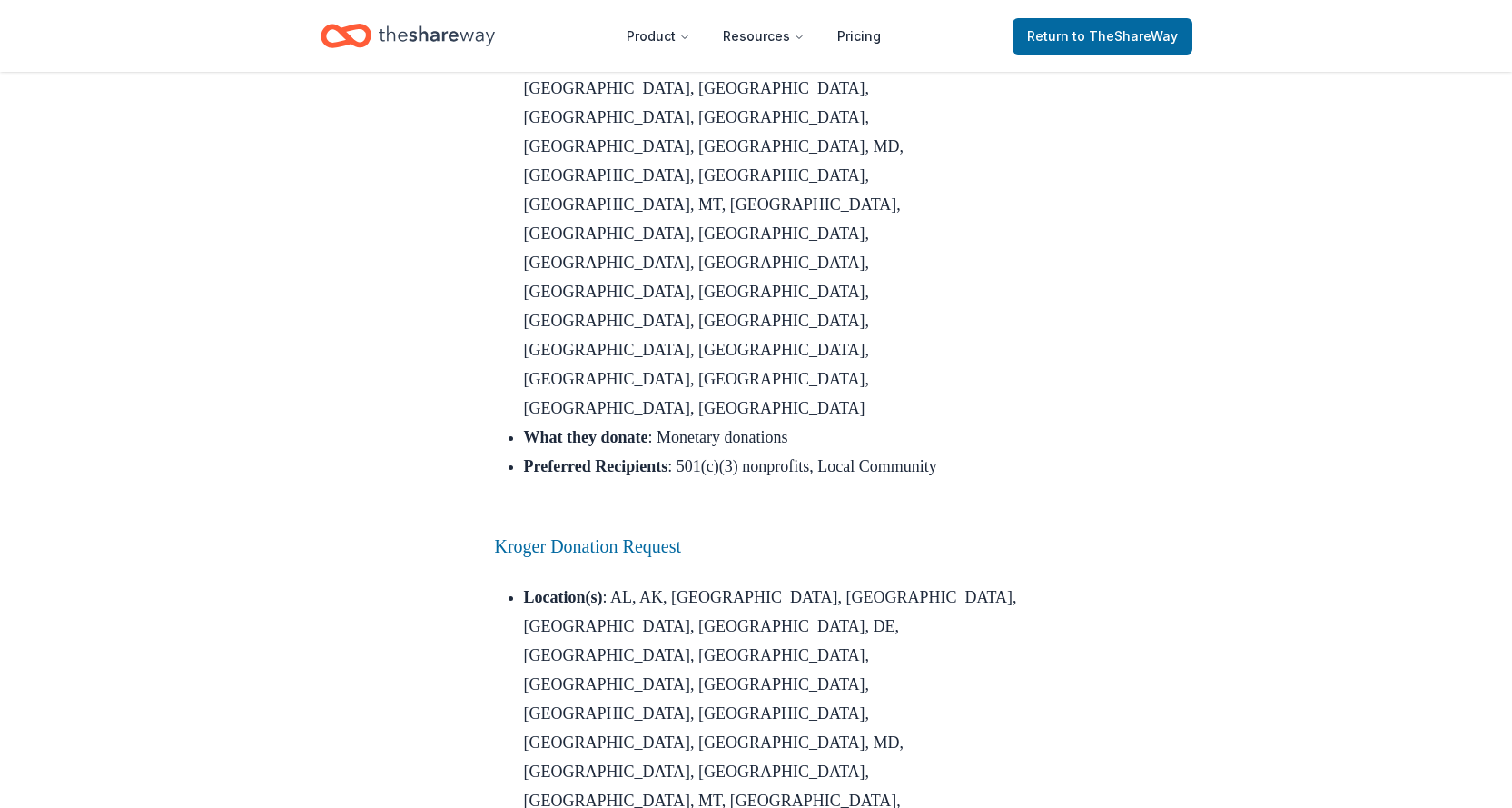
scroll to position [8268, 0]
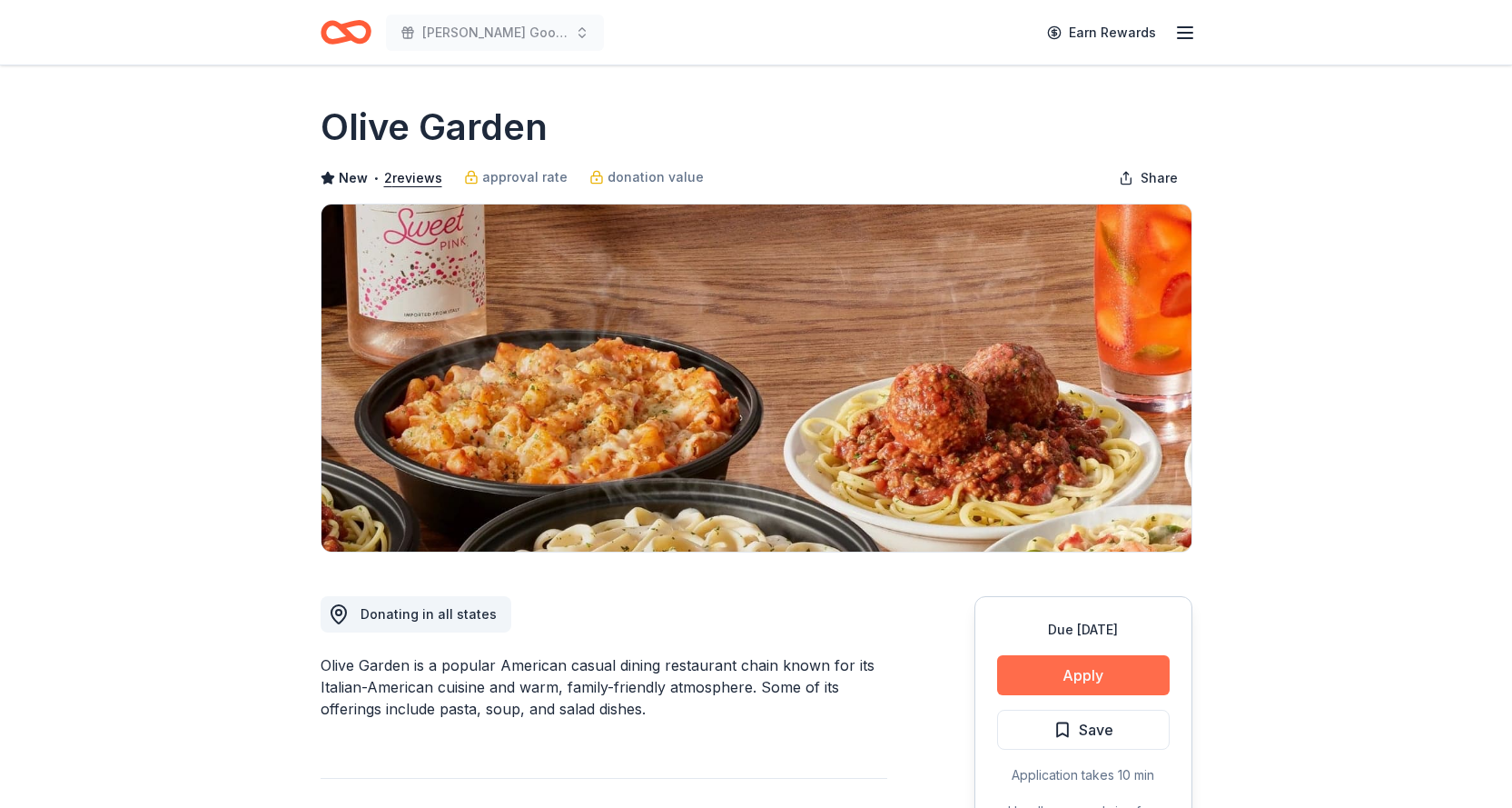
click at [1089, 673] on button "Apply" at bounding box center [1083, 675] width 172 height 40
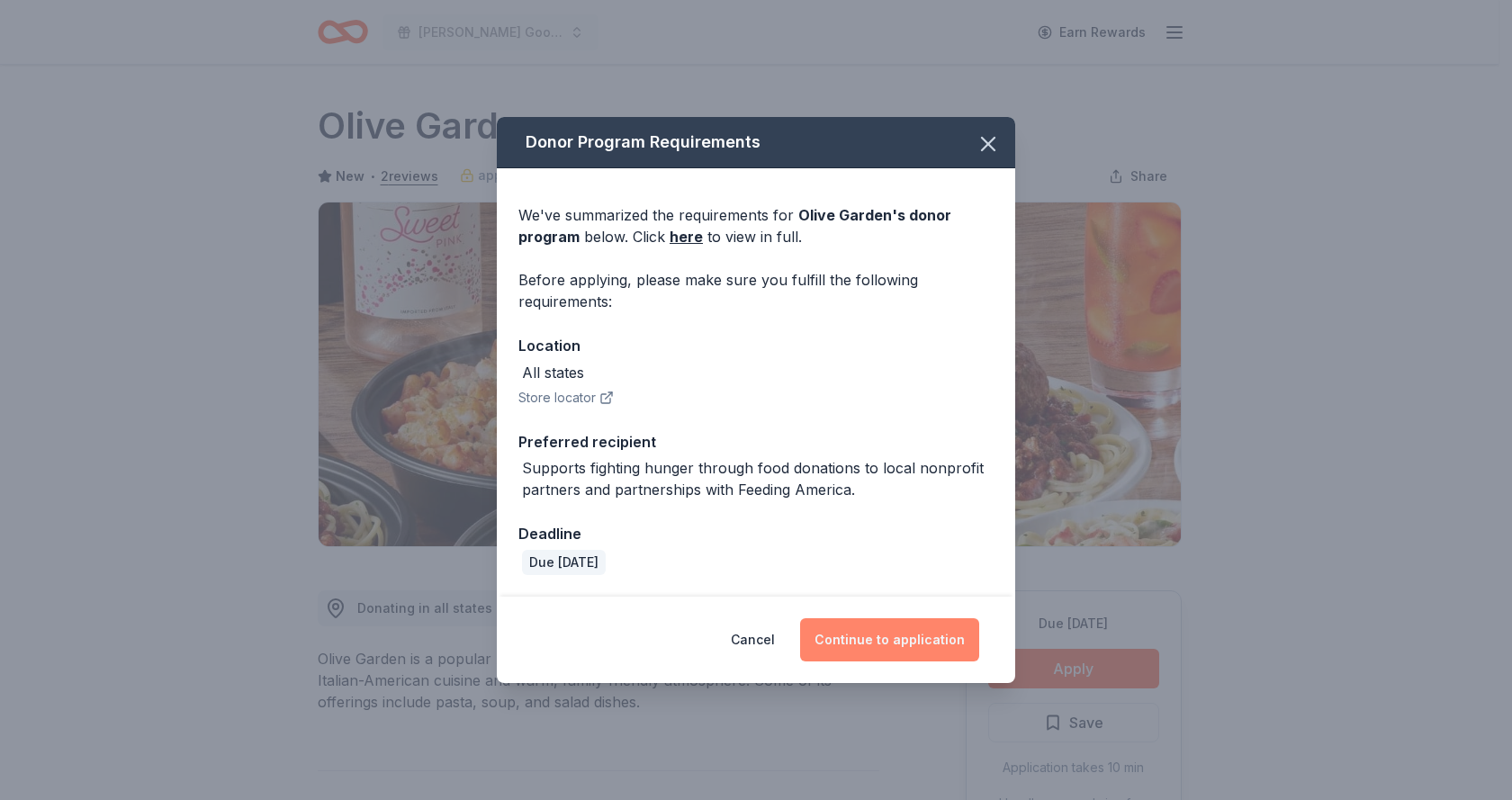
click at [891, 638] on button "Continue to application" at bounding box center [889, 640] width 179 height 43
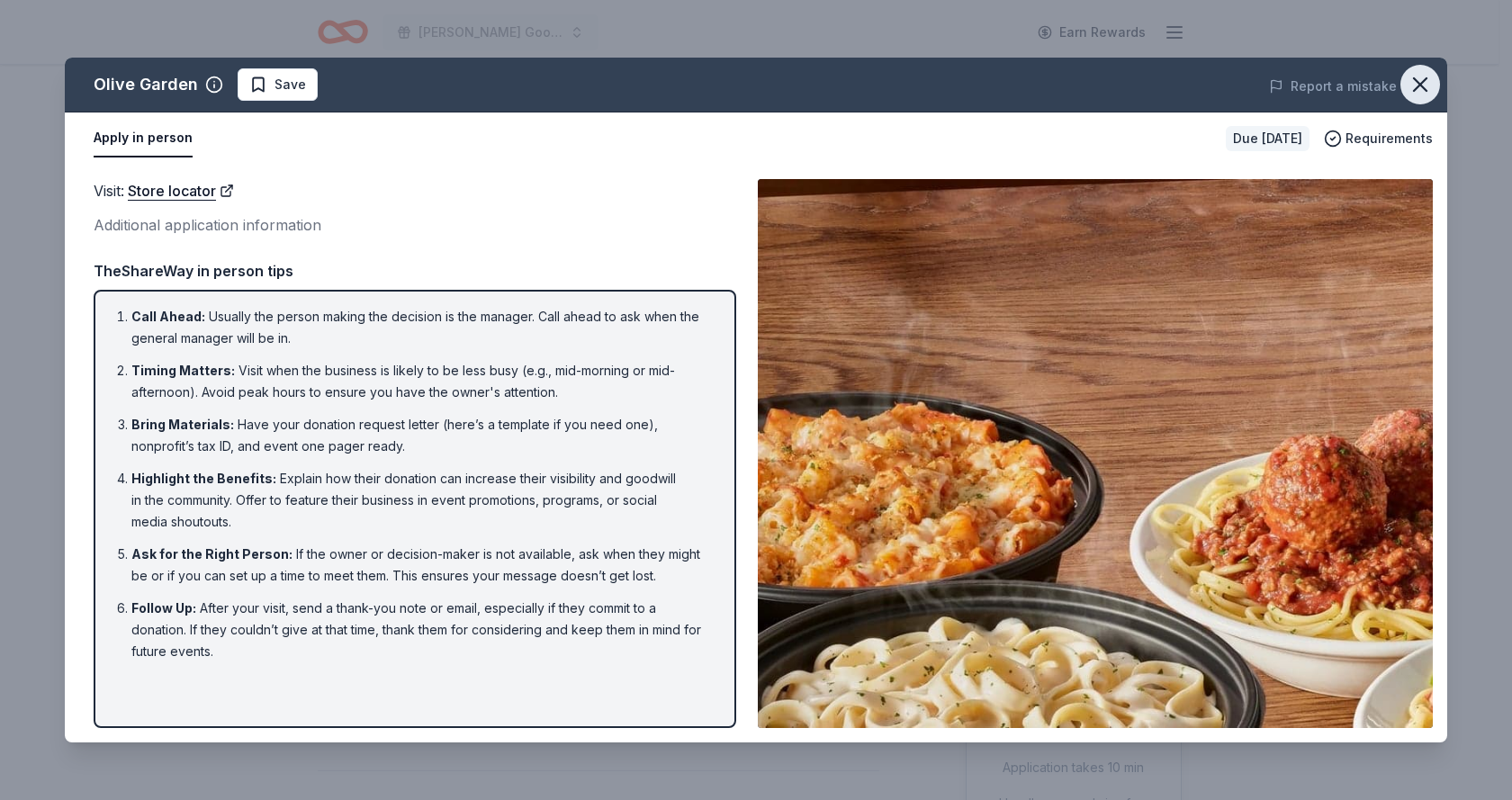
click at [1423, 79] on icon "button" at bounding box center [1420, 85] width 26 height 26
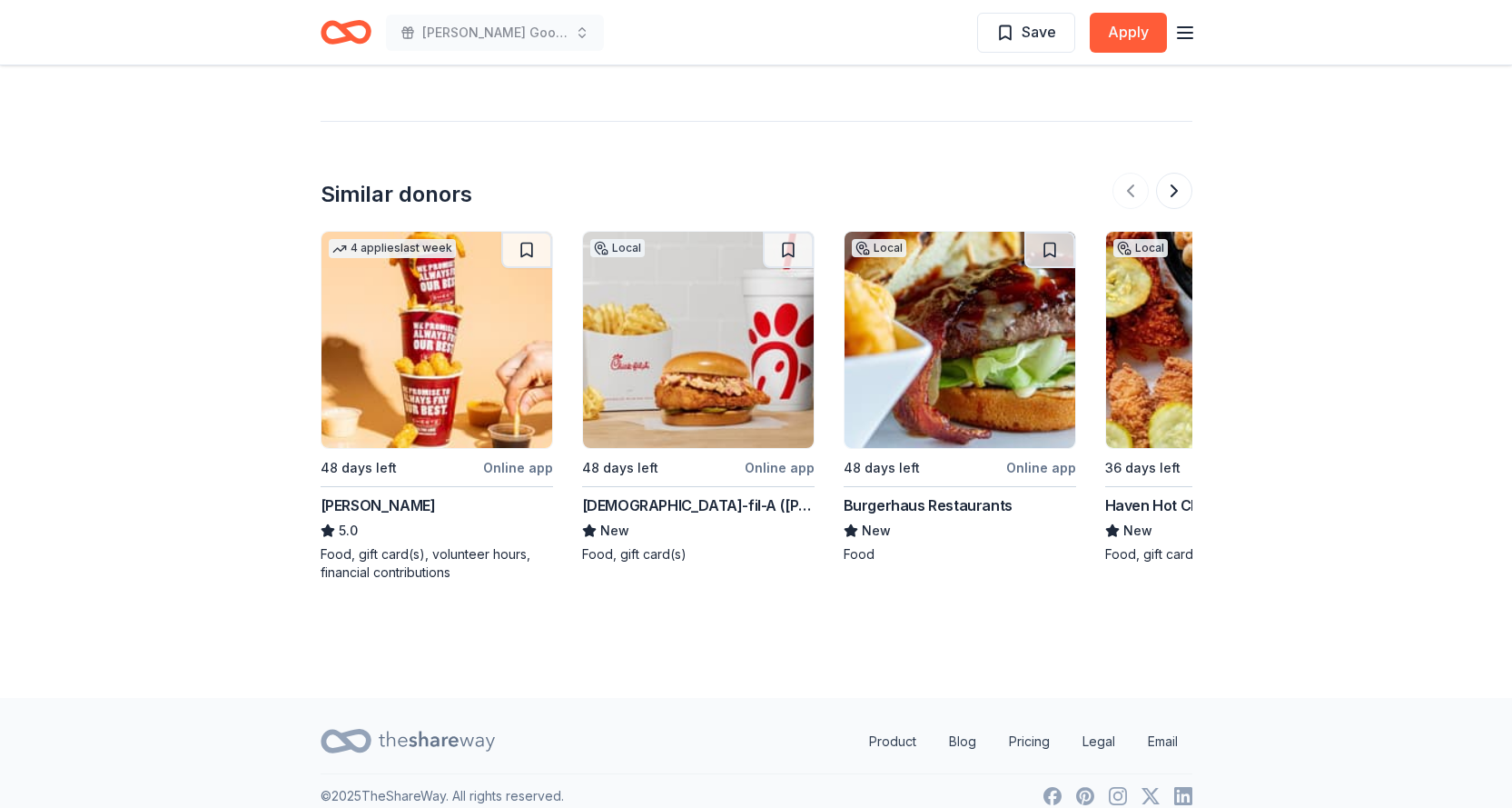
scroll to position [1978, 0]
